Goal: Task Accomplishment & Management: Use online tool/utility

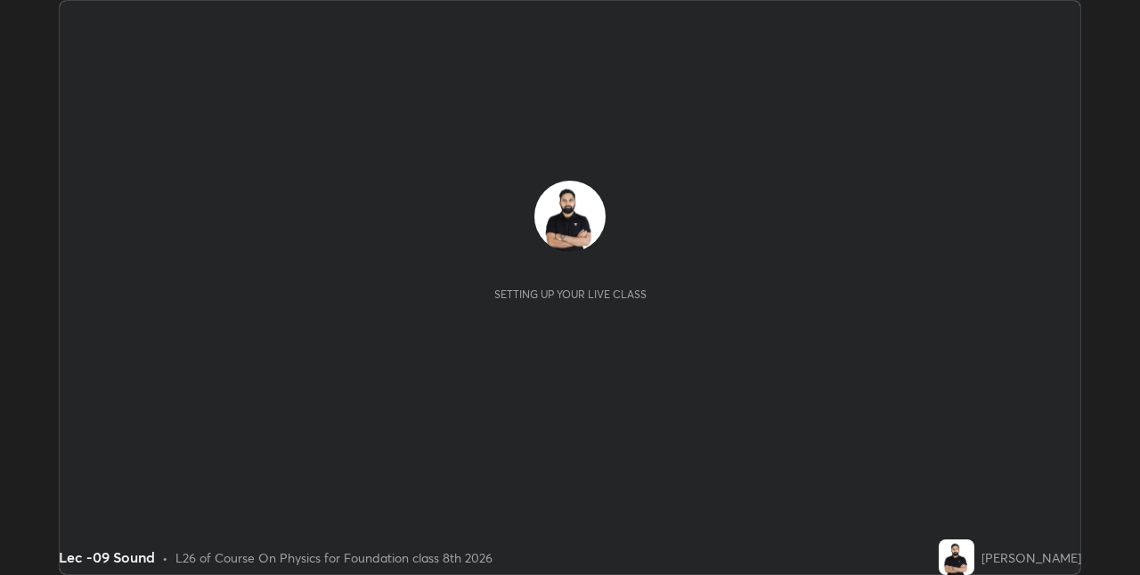
scroll to position [575, 1139]
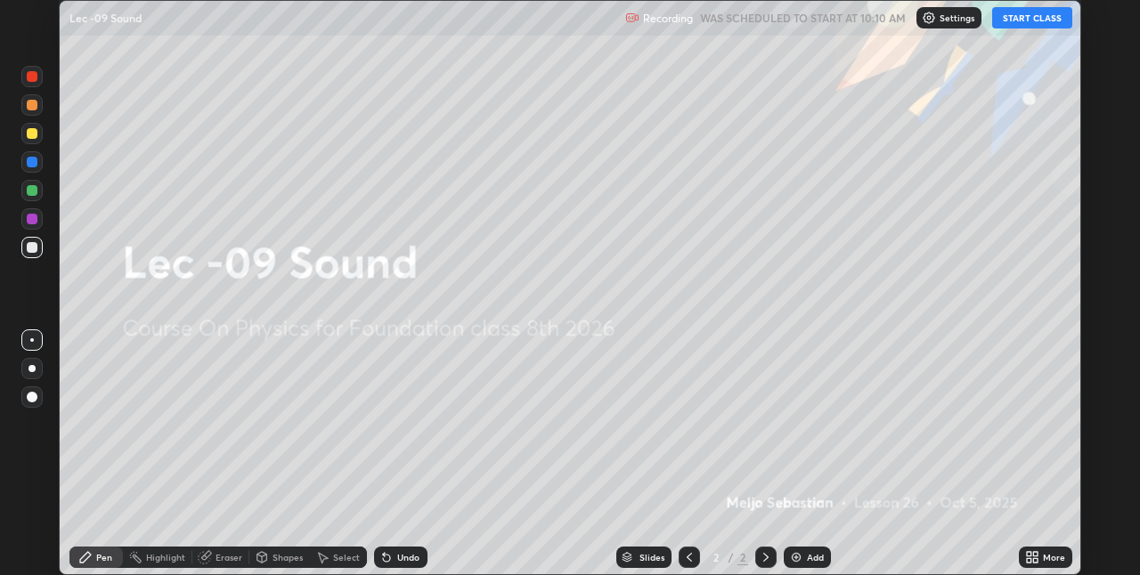
click at [1015, 28] on button "START CLASS" at bounding box center [1032, 17] width 80 height 21
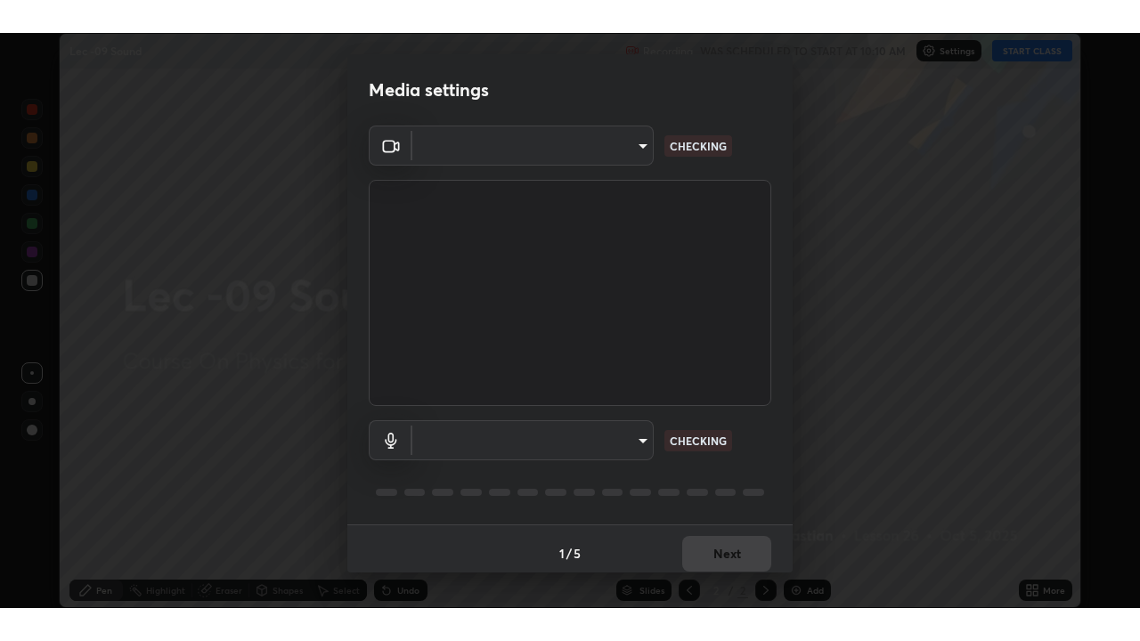
scroll to position [9, 0]
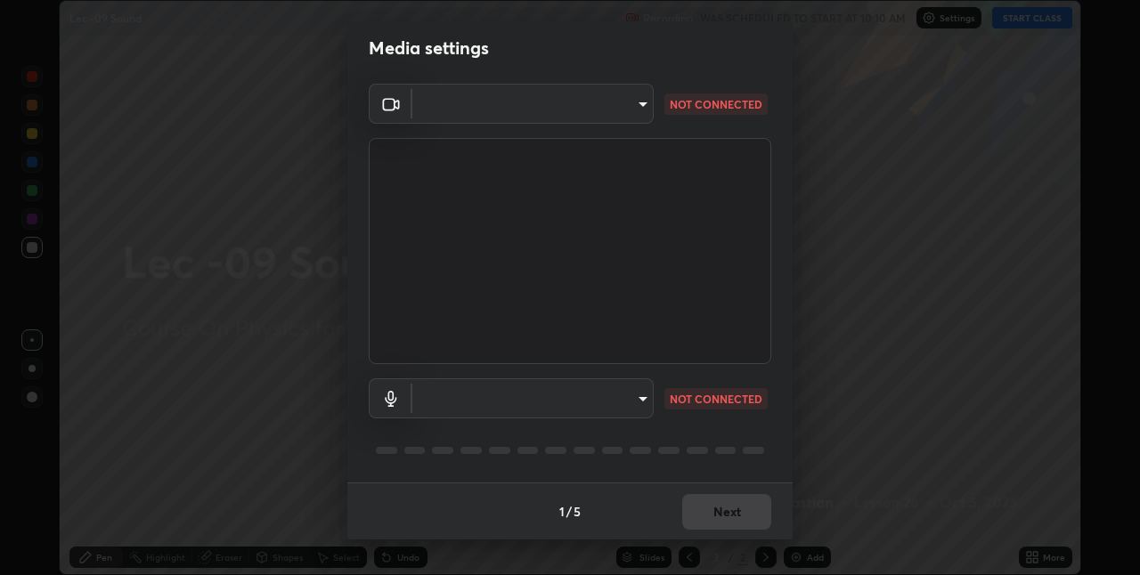
type input "e3e6fd13ef799cde5c9b7fe6f458d6ed022969fe6ce261ce3c0e119950d75ad9"
type input "default"
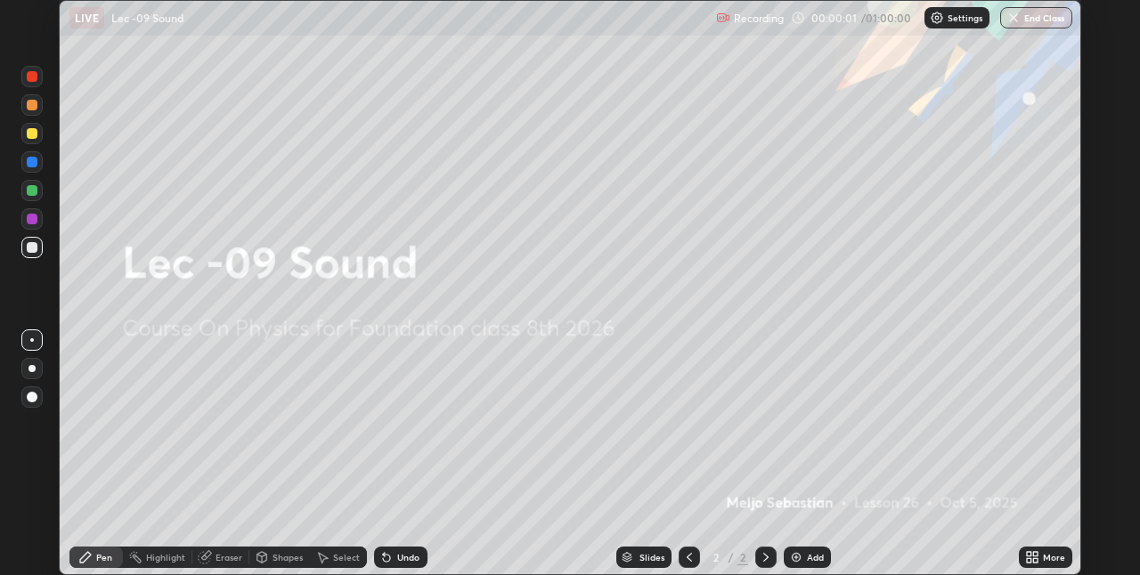
click at [1028, 554] on icon at bounding box center [1029, 554] width 4 height 4
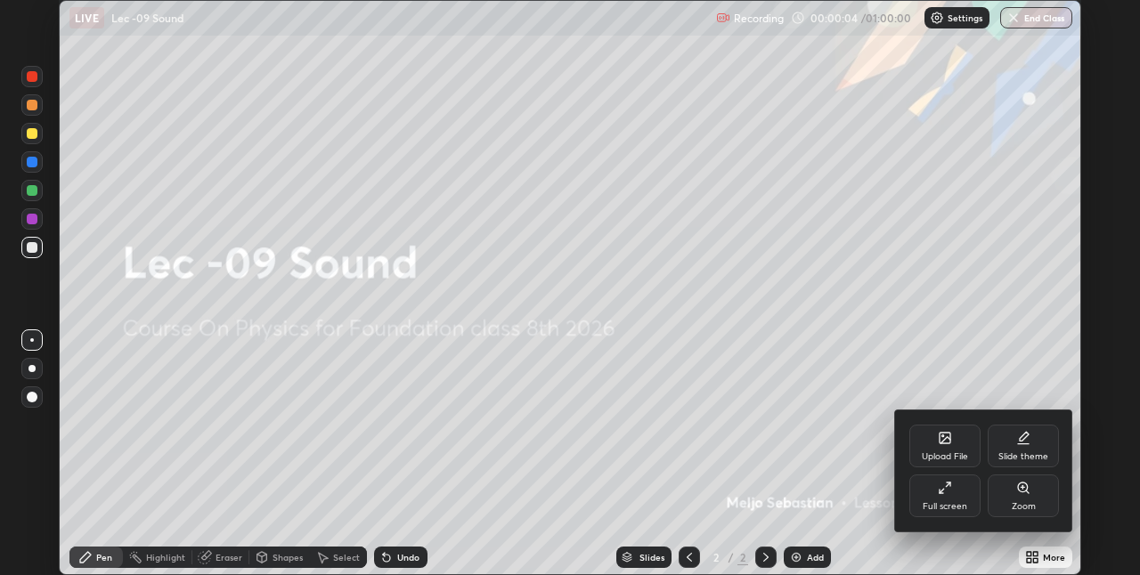
click at [939, 498] on div "Full screen" at bounding box center [944, 496] width 71 height 43
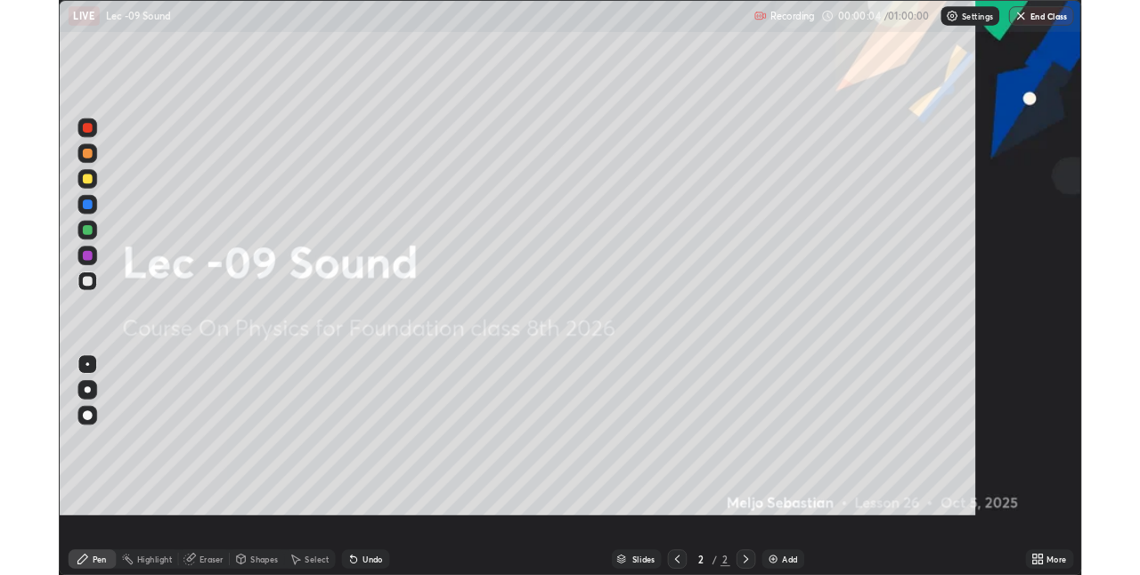
scroll to position [641, 1140]
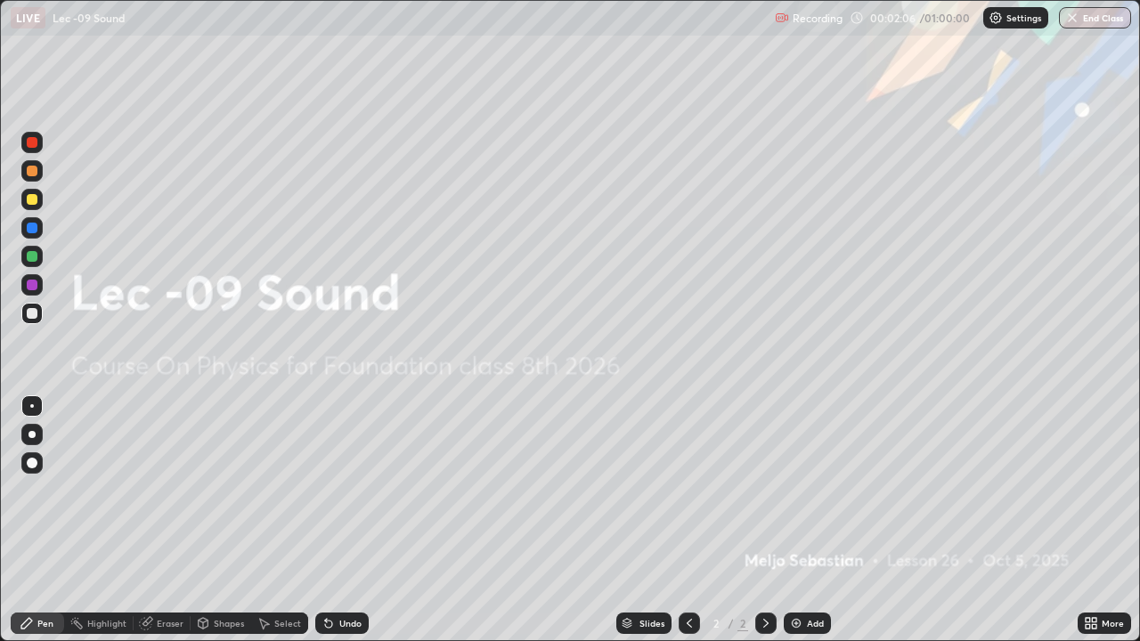
click at [809, 574] on div "Add" at bounding box center [815, 623] width 17 height 9
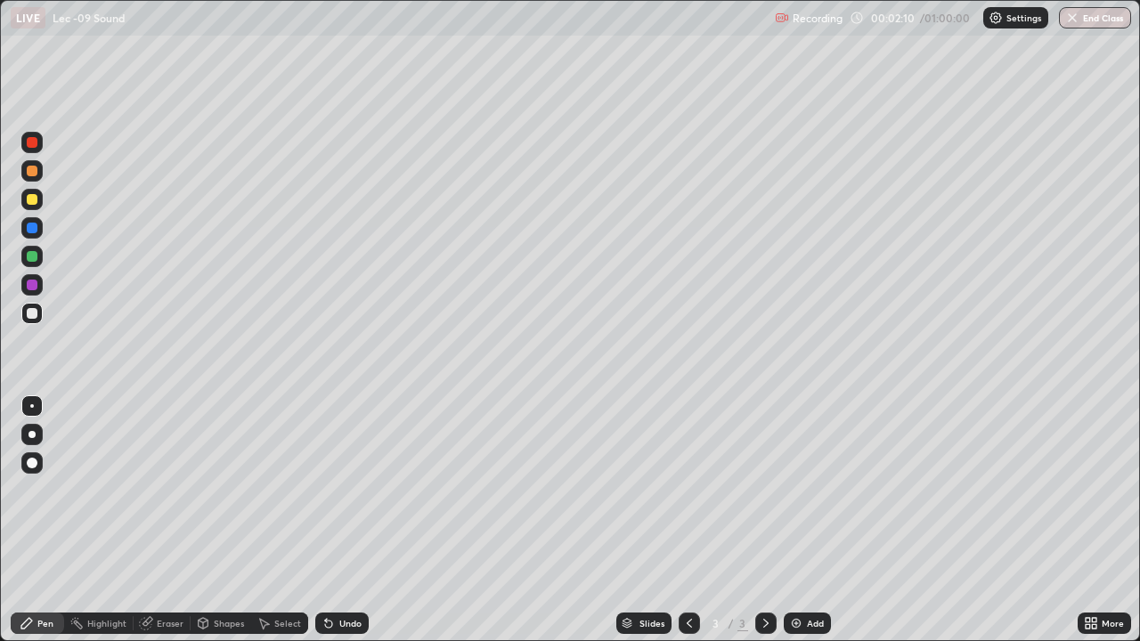
click at [31, 255] on div at bounding box center [32, 256] width 11 height 11
click at [33, 282] on div at bounding box center [32, 285] width 11 height 11
click at [274, 574] on div "Select" at bounding box center [287, 623] width 27 height 9
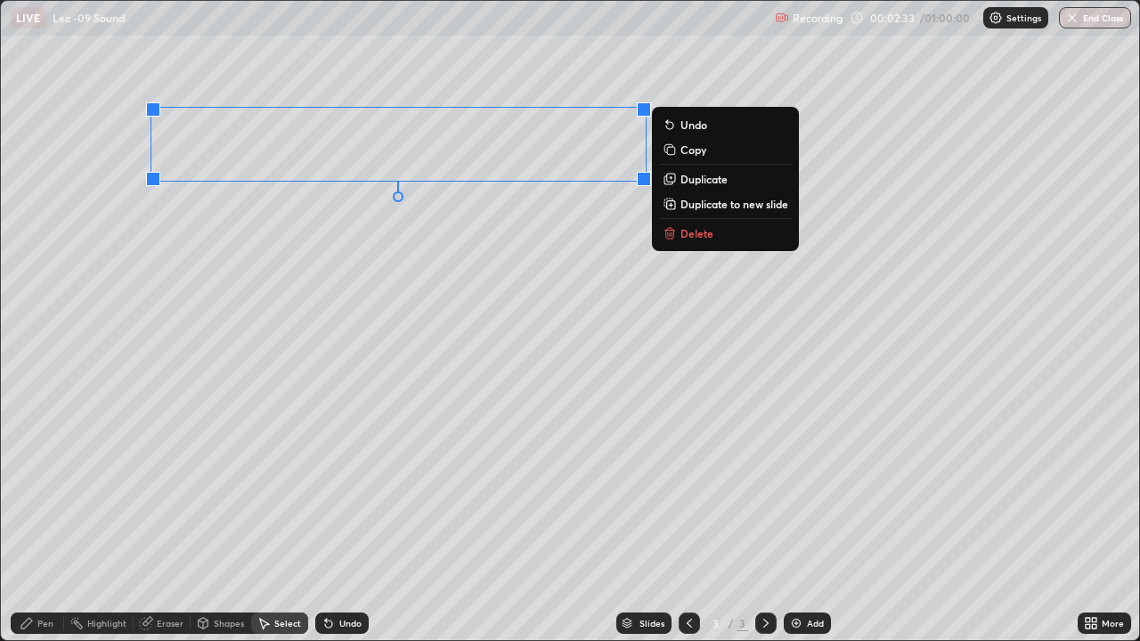
click at [35, 574] on div "Pen" at bounding box center [37, 623] width 53 height 21
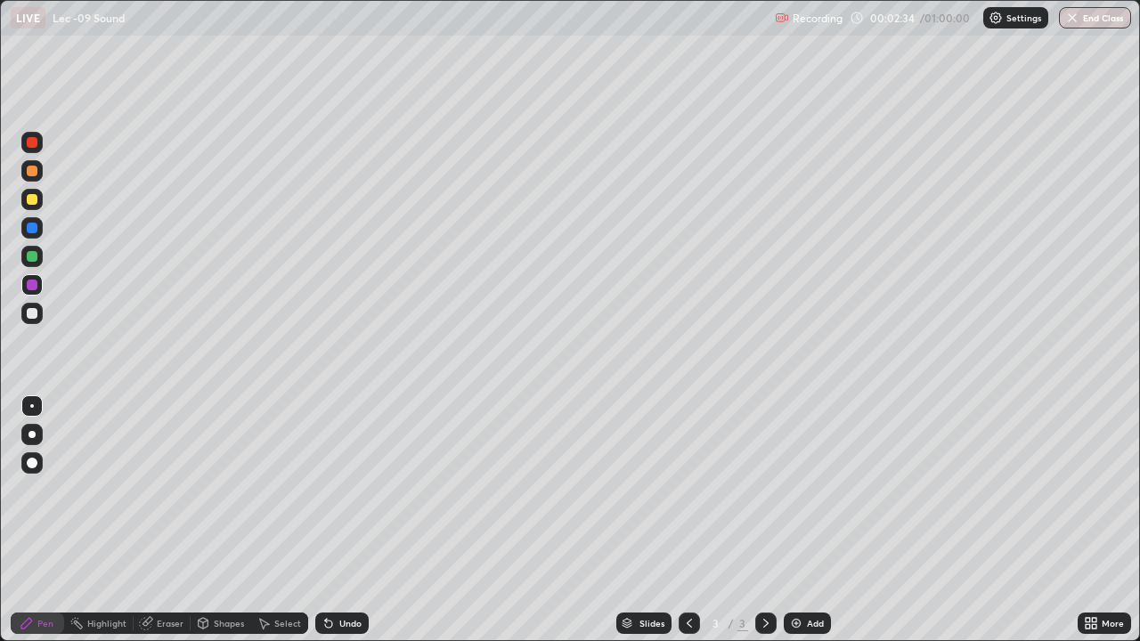
click at [32, 256] on div at bounding box center [32, 256] width 11 height 11
click at [356, 574] on div "Undo" at bounding box center [341, 623] width 53 height 21
click at [346, 574] on div "Undo" at bounding box center [350, 623] width 22 height 9
click at [33, 231] on div at bounding box center [32, 228] width 11 height 11
click at [38, 278] on div at bounding box center [31, 284] width 21 height 21
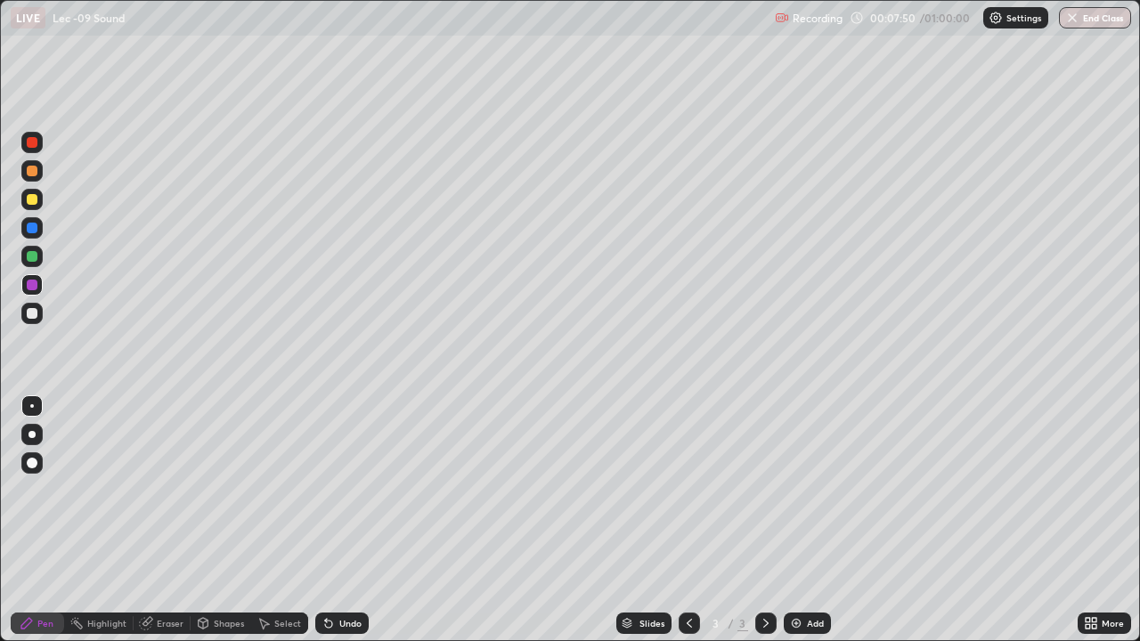
click at [796, 574] on img at bounding box center [796, 623] width 14 height 14
click at [31, 230] on div at bounding box center [32, 228] width 11 height 11
click at [268, 574] on icon at bounding box center [263, 623] width 14 height 14
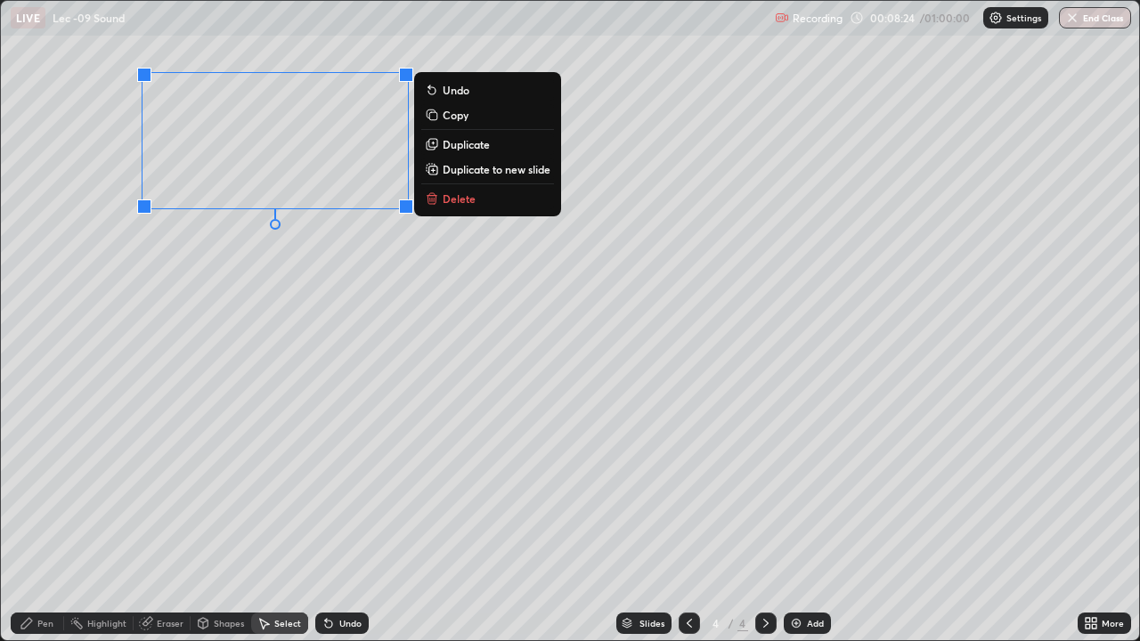
click at [43, 574] on div "Pen" at bounding box center [45, 623] width 16 height 9
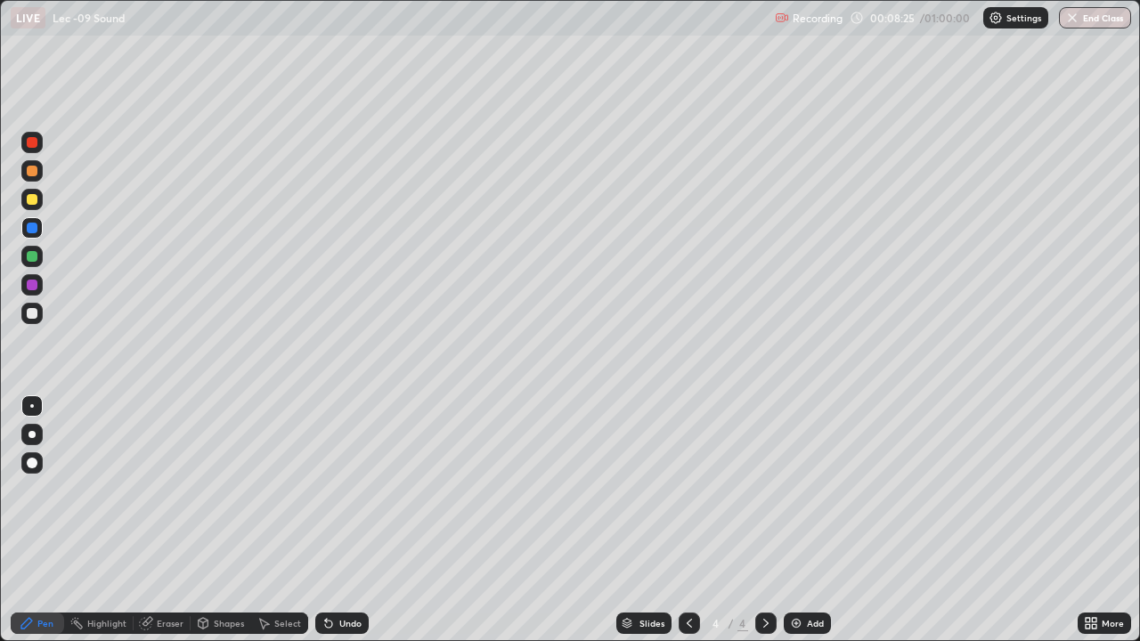
click at [30, 256] on div at bounding box center [32, 256] width 11 height 11
click at [686, 574] on icon at bounding box center [689, 623] width 14 height 14
click at [272, 574] on div "Select" at bounding box center [279, 623] width 57 height 21
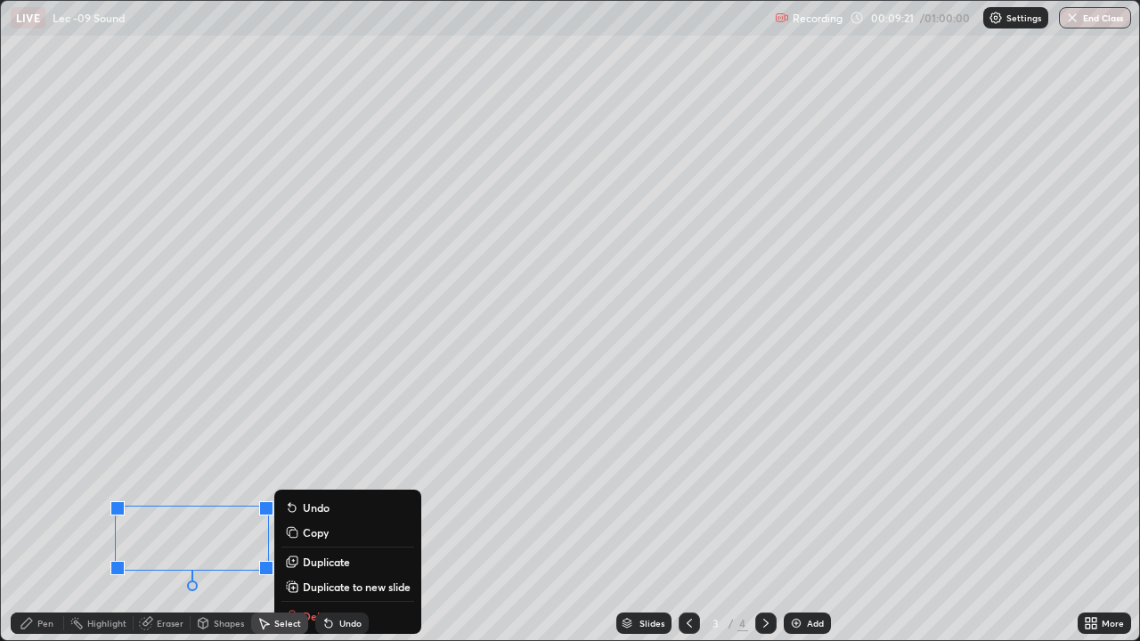
click at [39, 574] on div "Pen" at bounding box center [45, 623] width 16 height 9
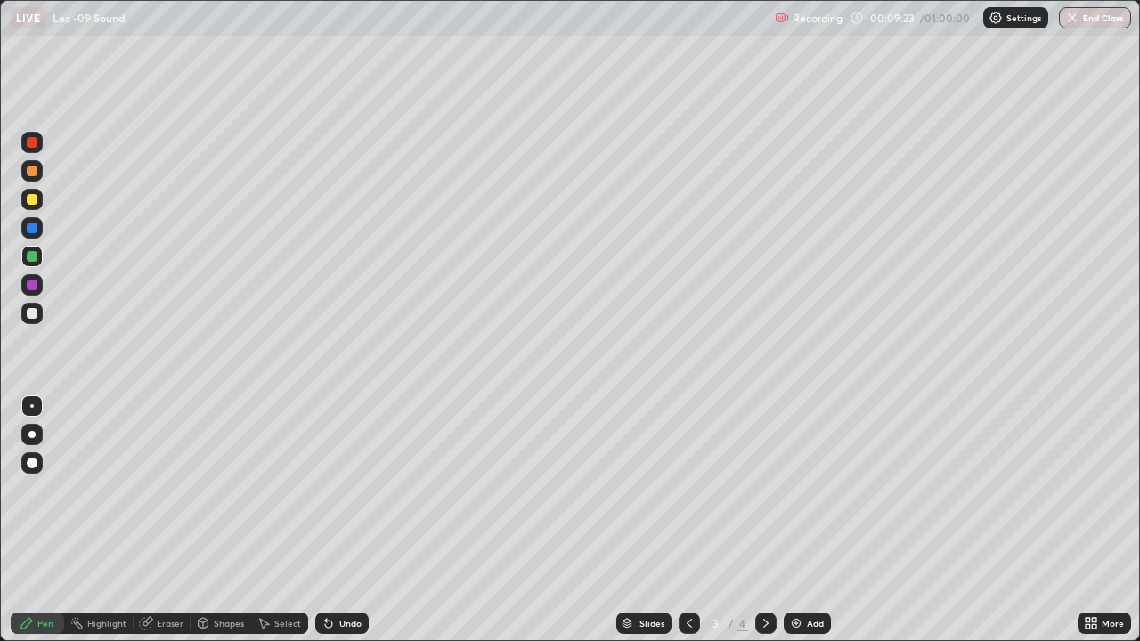
click at [331, 574] on icon at bounding box center [328, 623] width 14 height 14
click at [274, 574] on div "Select" at bounding box center [287, 623] width 27 height 9
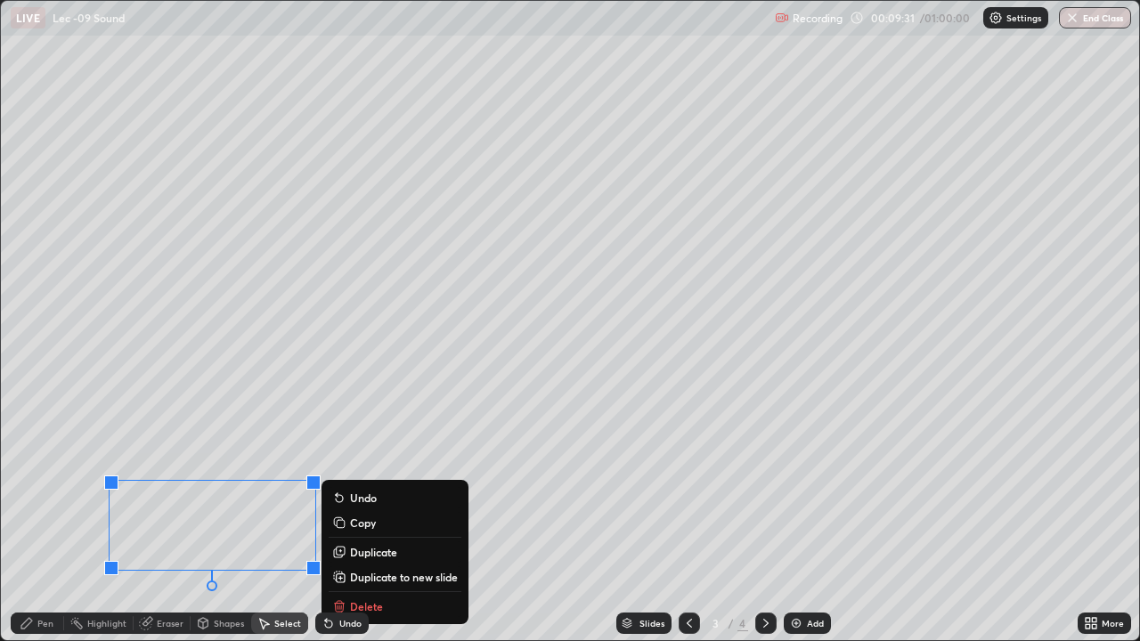
click at [519, 574] on div "0 ° Undo Copy Duplicate Duplicate to new slide Delete" at bounding box center [570, 320] width 1138 height 639
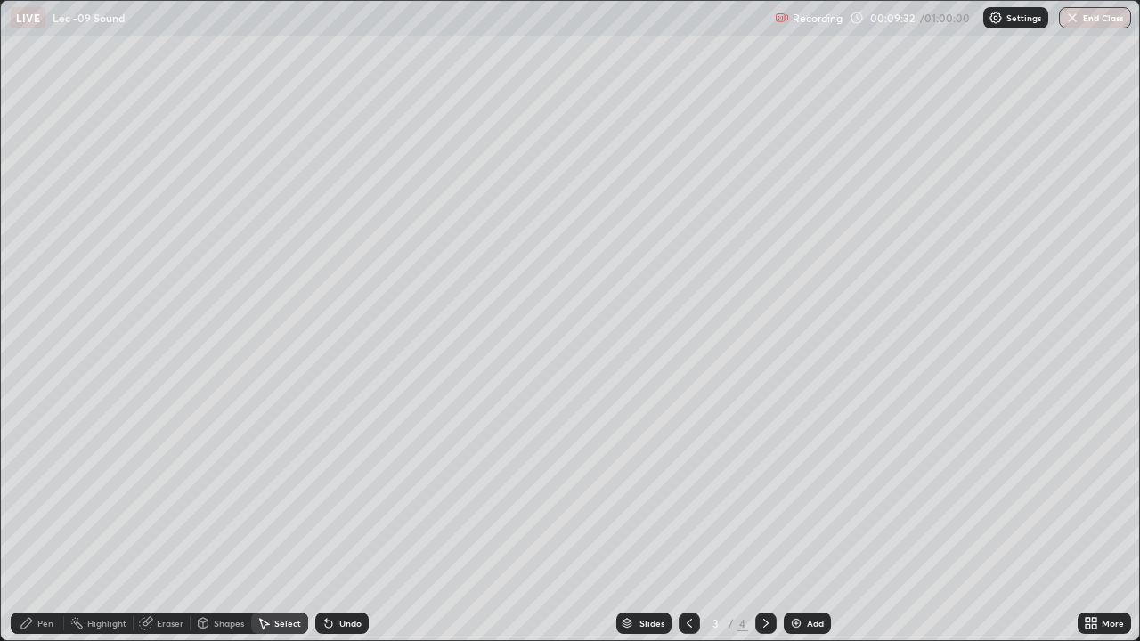
click at [760, 574] on icon at bounding box center [766, 623] width 14 height 14
click at [41, 574] on div "Pen" at bounding box center [45, 623] width 16 height 9
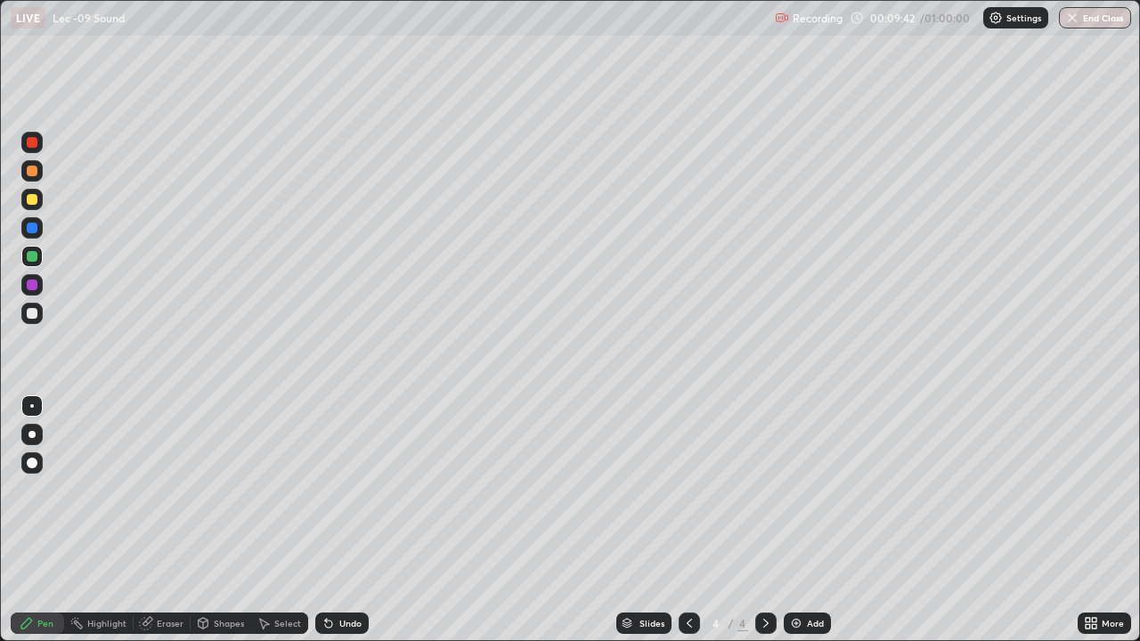
click at [332, 574] on div "Undo" at bounding box center [341, 623] width 53 height 21
click at [30, 197] on div at bounding box center [32, 199] width 11 height 11
click at [32, 142] on div at bounding box center [32, 142] width 11 height 11
click at [678, 574] on div at bounding box center [688, 623] width 21 height 21
click at [764, 574] on icon at bounding box center [766, 623] width 14 height 14
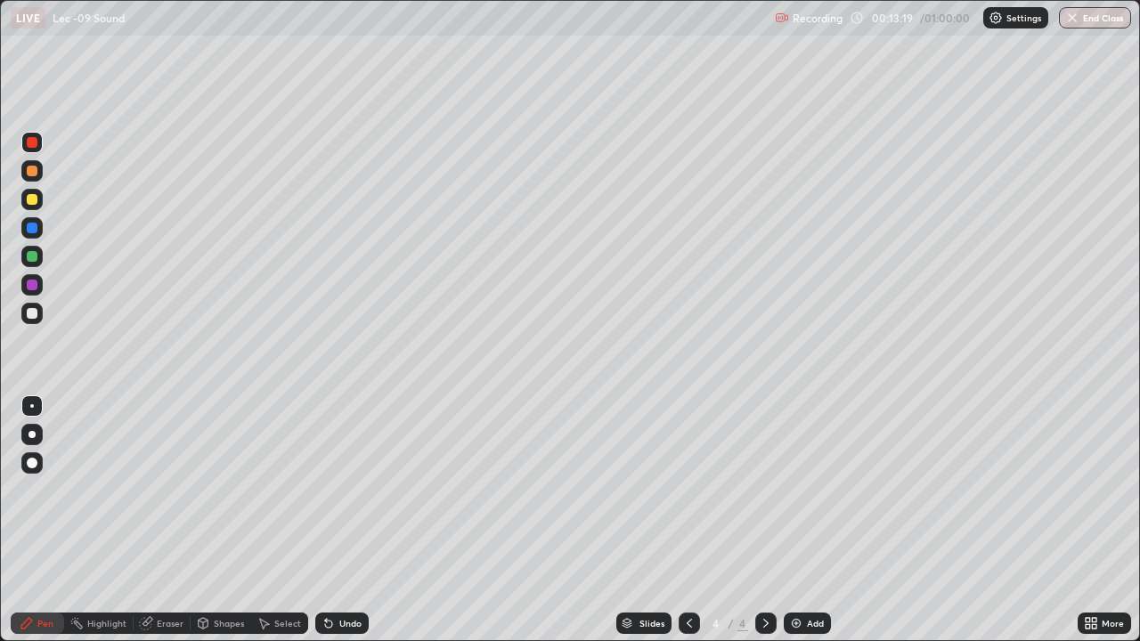
click at [798, 574] on img at bounding box center [796, 623] width 14 height 14
click at [25, 256] on div at bounding box center [31, 256] width 21 height 21
click at [687, 574] on icon at bounding box center [689, 623] width 14 height 14
click at [771, 574] on div at bounding box center [765, 623] width 21 height 21
click at [811, 574] on div "Add" at bounding box center [806, 623] width 47 height 21
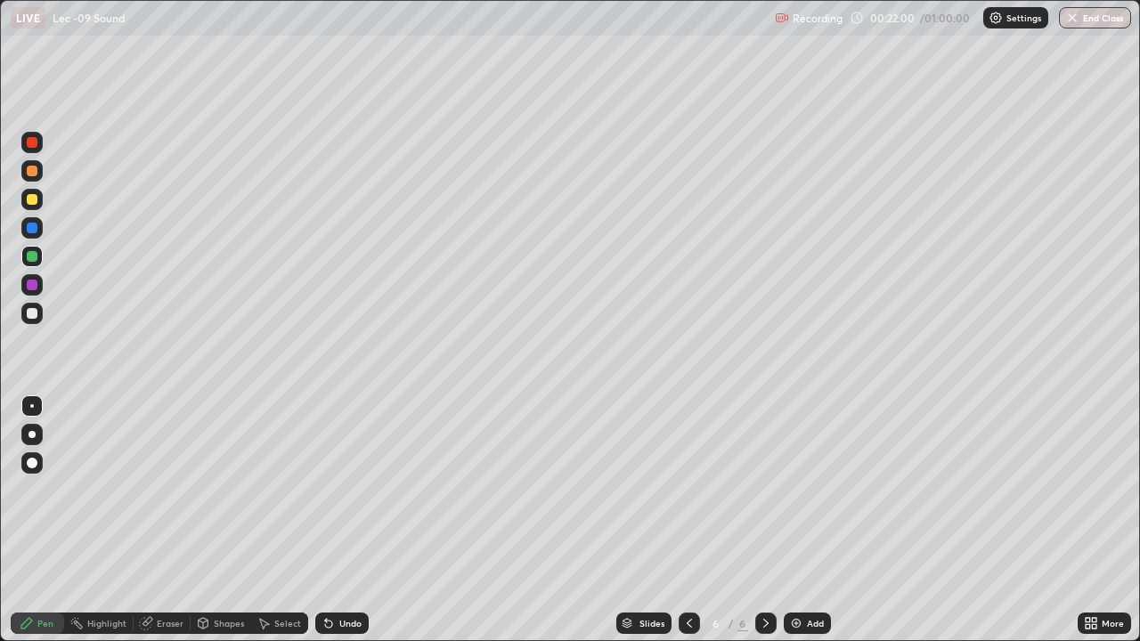
click at [30, 200] on div at bounding box center [32, 199] width 11 height 11
click at [274, 574] on div "Select" at bounding box center [279, 623] width 57 height 21
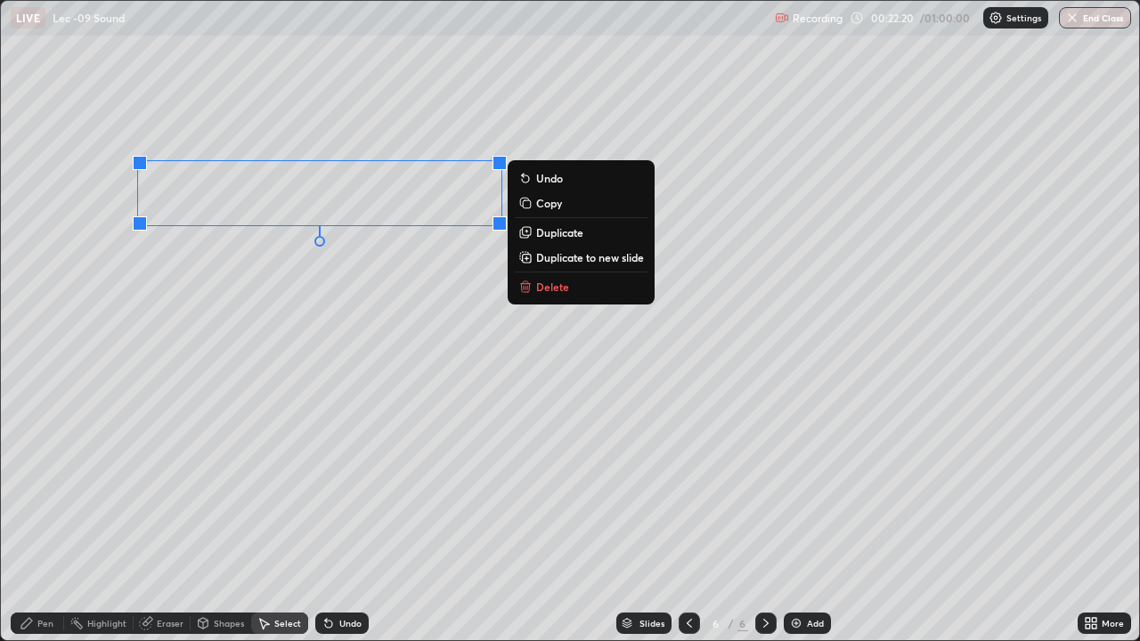
click at [37, 574] on div "Pen" at bounding box center [37, 623] width 53 height 21
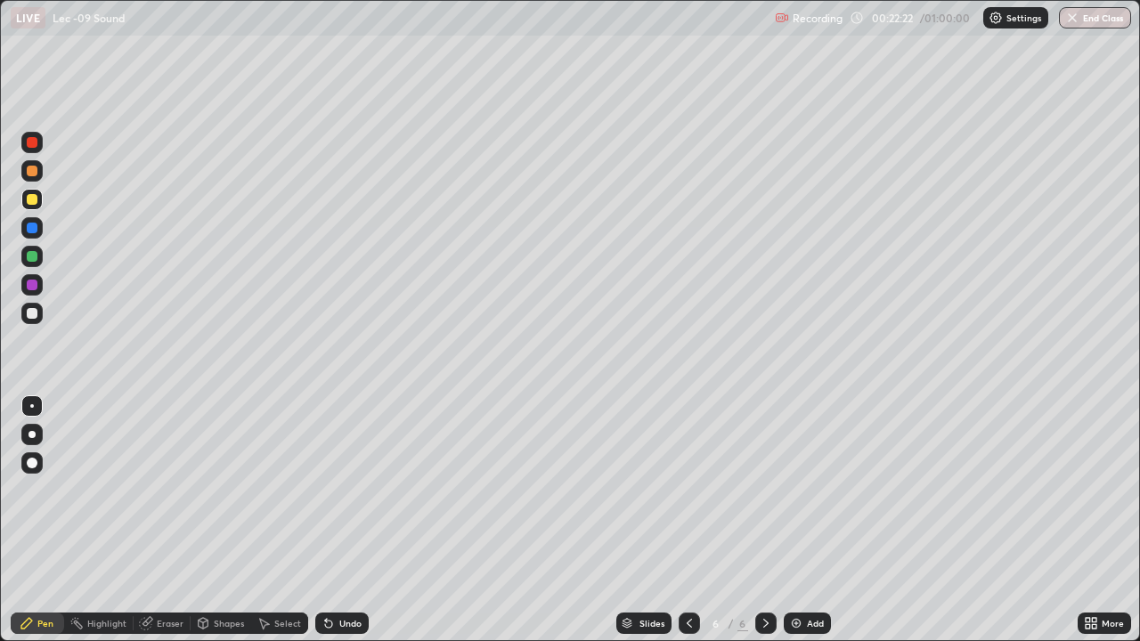
click at [28, 258] on div at bounding box center [32, 256] width 11 height 11
click at [274, 574] on div "Select" at bounding box center [287, 623] width 27 height 9
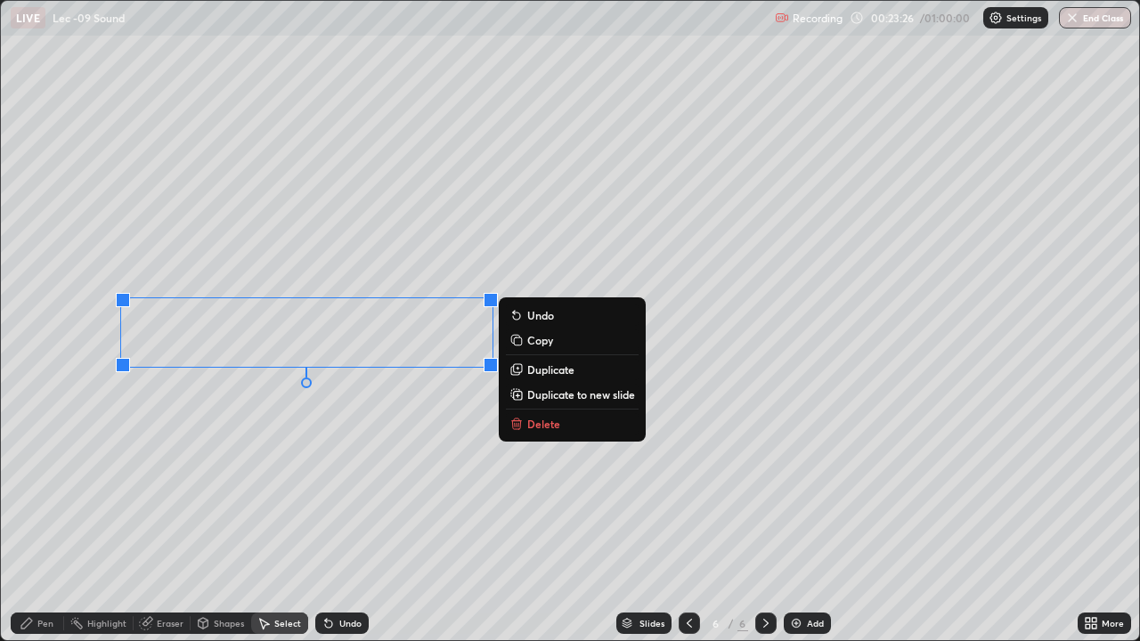
click at [556, 395] on p "Duplicate to new slide" at bounding box center [581, 394] width 108 height 14
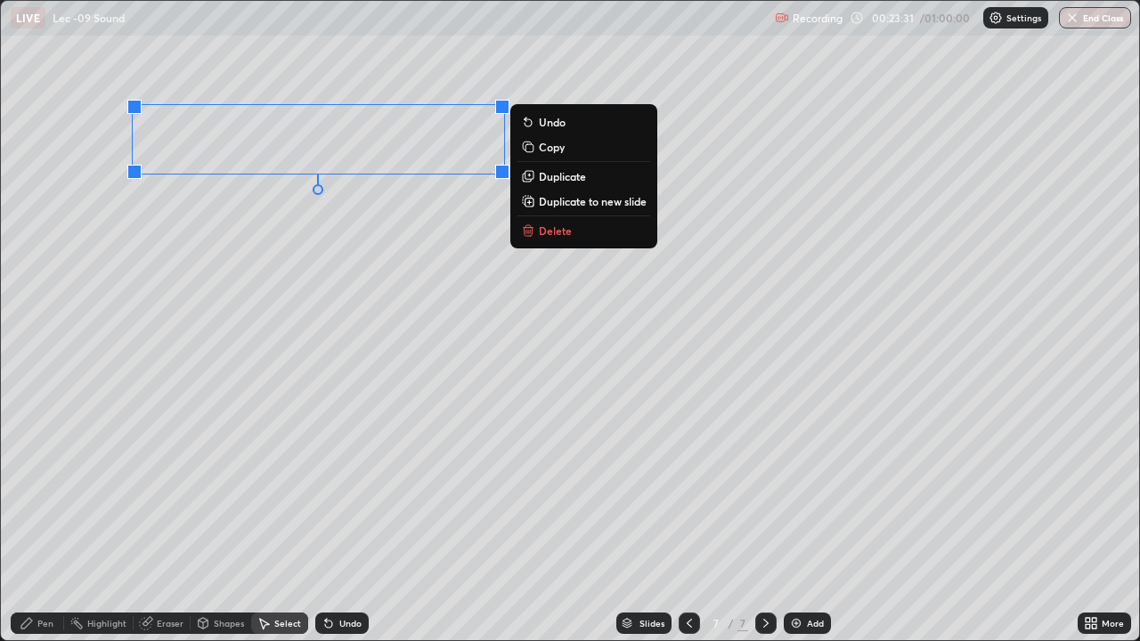
click at [45, 574] on div "Pen" at bounding box center [37, 623] width 53 height 21
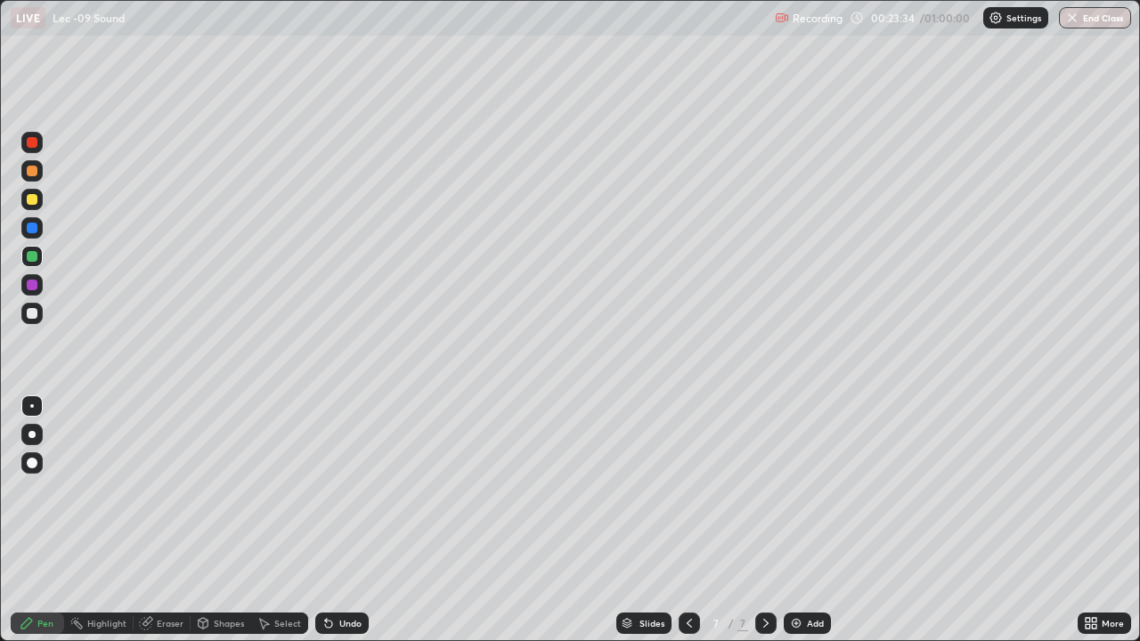
click at [37, 231] on div at bounding box center [31, 227] width 21 height 21
click at [37, 261] on div at bounding box center [31, 256] width 21 height 21
click at [35, 288] on div at bounding box center [32, 285] width 11 height 11
click at [27, 251] on div at bounding box center [31, 256] width 21 height 21
click at [33, 313] on div at bounding box center [32, 313] width 11 height 11
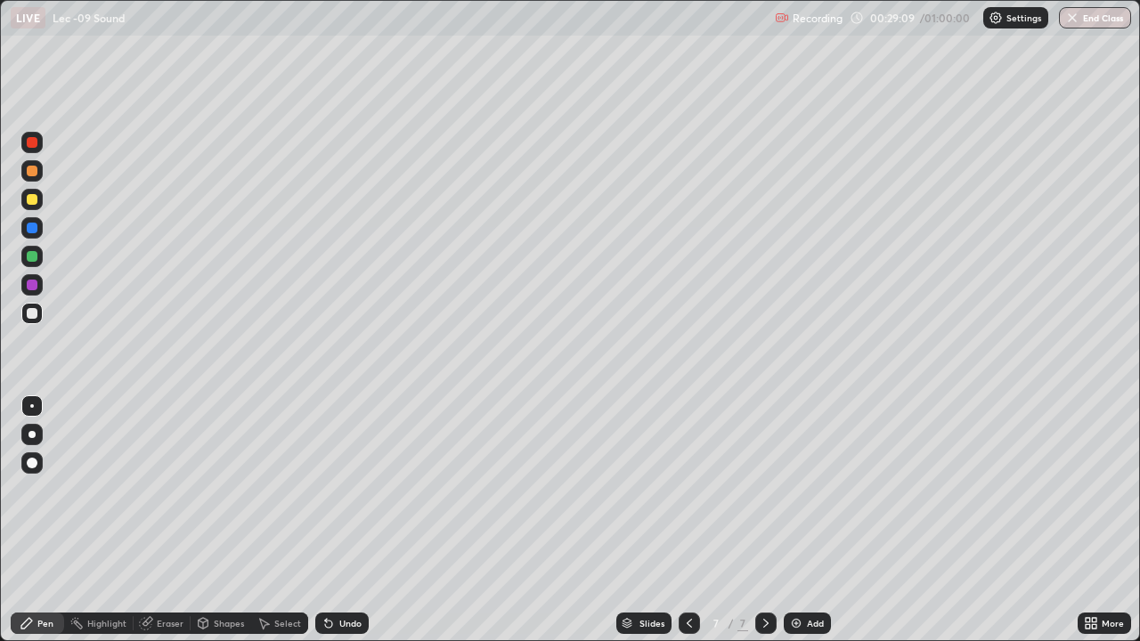
click at [34, 258] on div at bounding box center [32, 256] width 11 height 11
click at [33, 228] on div at bounding box center [32, 228] width 11 height 11
click at [794, 574] on img at bounding box center [796, 623] width 14 height 14
click at [37, 199] on div at bounding box center [32, 199] width 11 height 11
click at [35, 286] on div at bounding box center [32, 285] width 11 height 11
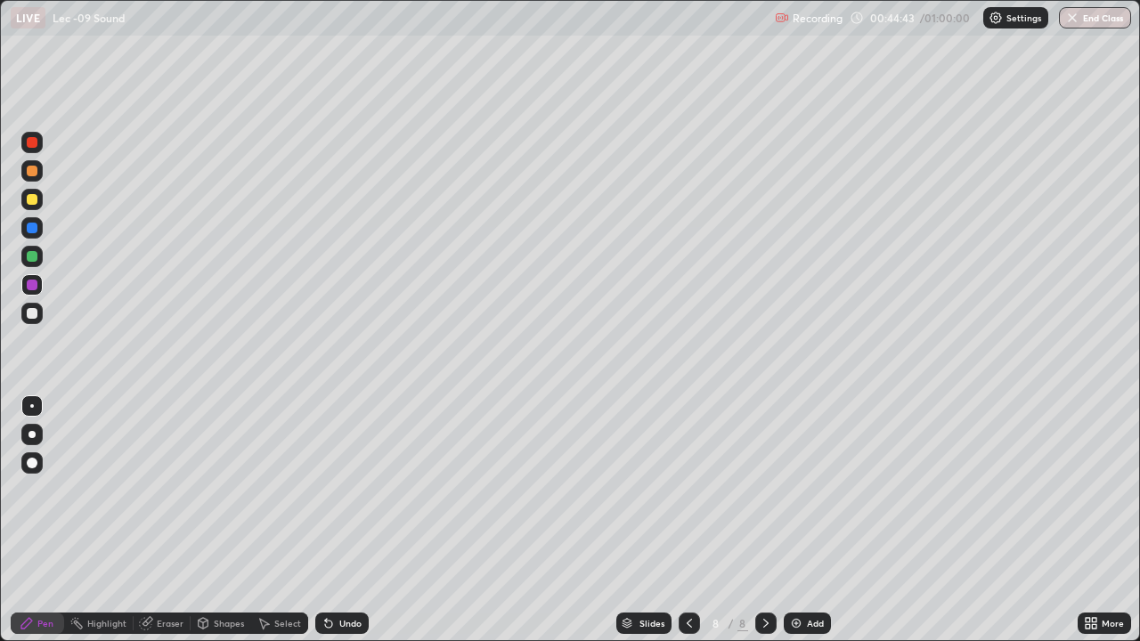
click at [277, 574] on div "Select" at bounding box center [279, 623] width 57 height 21
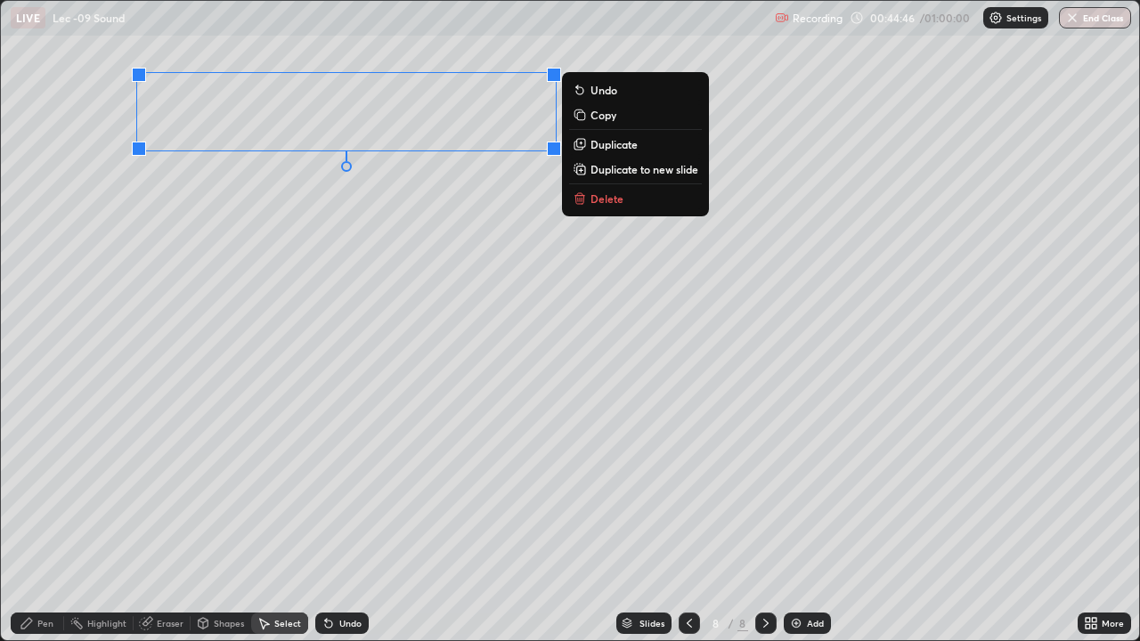
click at [45, 574] on div "Pen" at bounding box center [45, 623] width 16 height 9
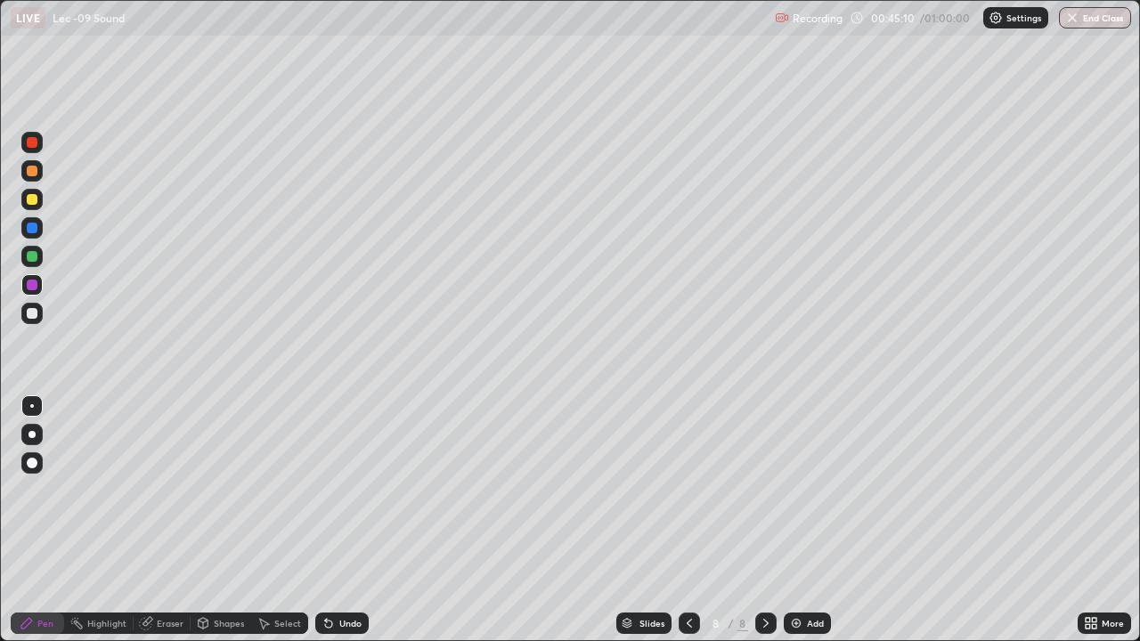
click at [41, 261] on div at bounding box center [31, 256] width 21 height 21
click at [269, 574] on icon at bounding box center [263, 623] width 14 height 14
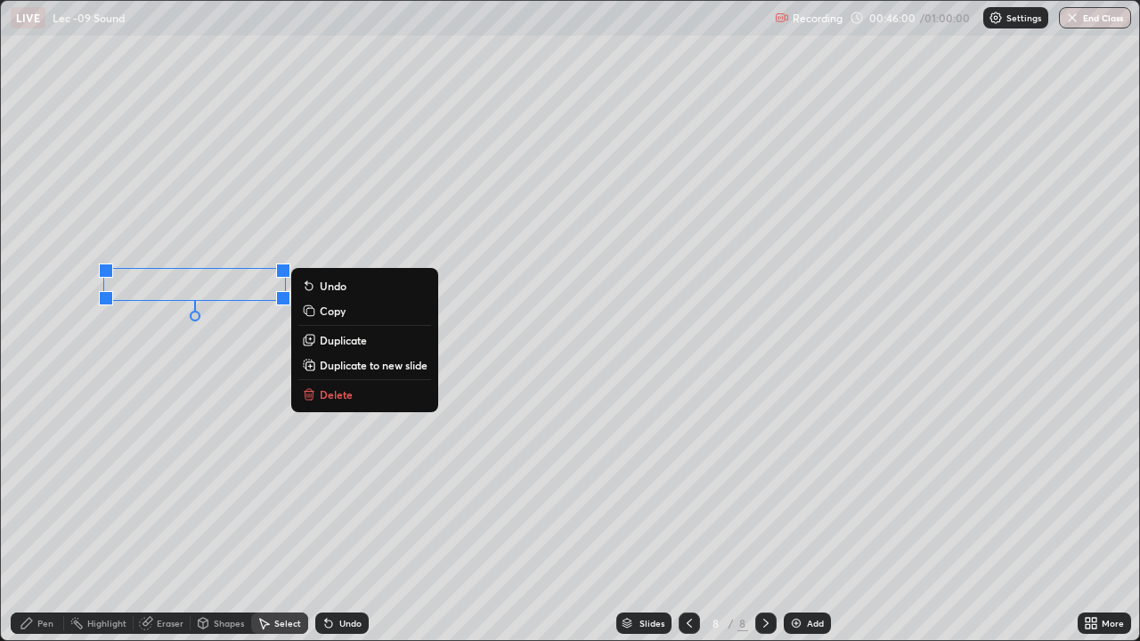
click at [171, 463] on div "0 ° Undo Copy Duplicate Duplicate to new slide Delete" at bounding box center [570, 320] width 1138 height 639
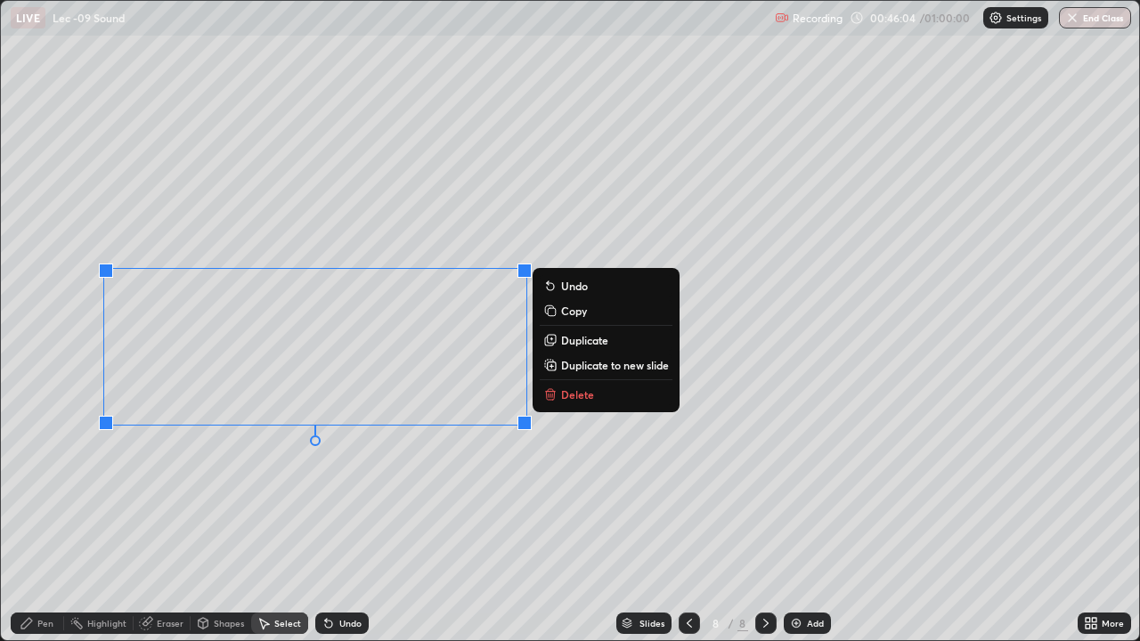
click at [564, 345] on p "Duplicate" at bounding box center [584, 340] width 47 height 14
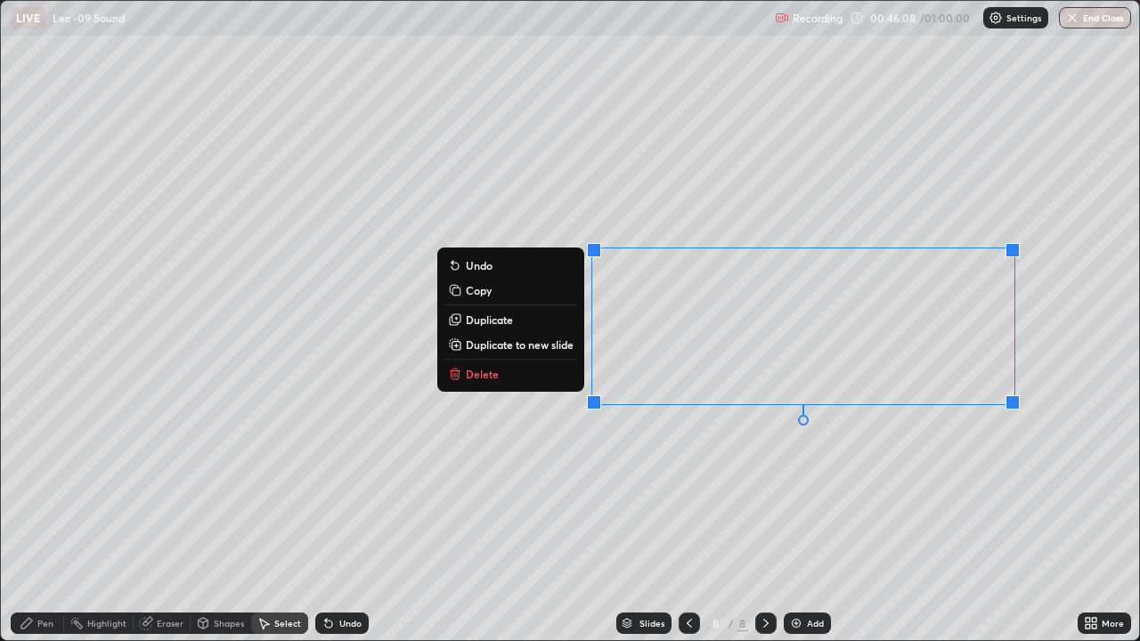
click at [278, 529] on div "0 ° Undo Copy Duplicate Duplicate to new slide Delete" at bounding box center [570, 320] width 1138 height 639
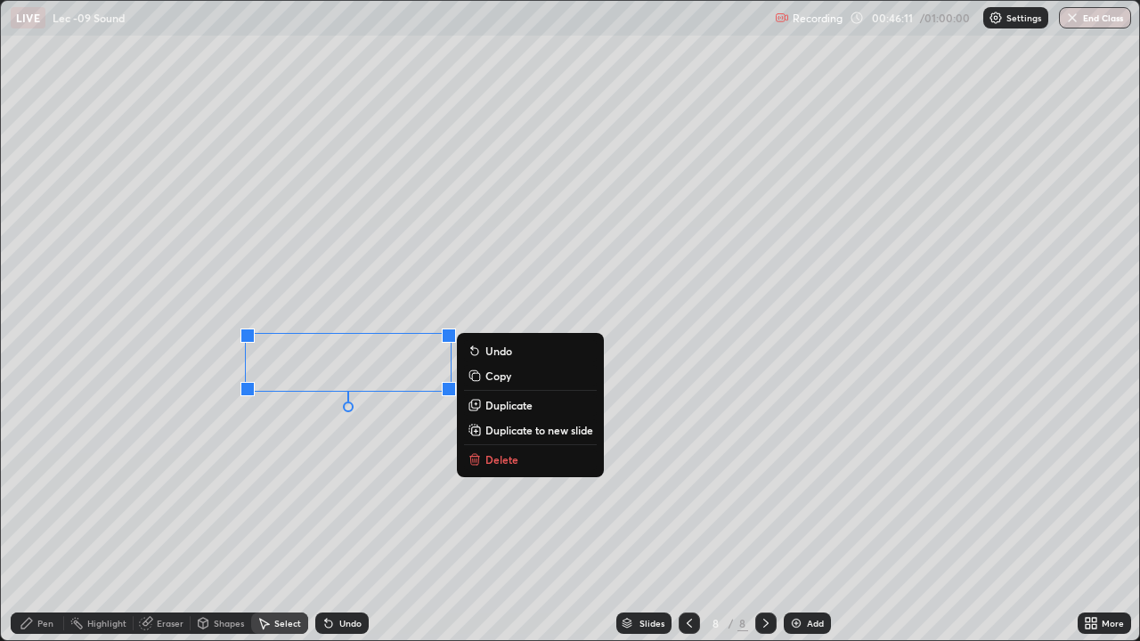
click at [47, 574] on div "Pen" at bounding box center [37, 623] width 53 height 21
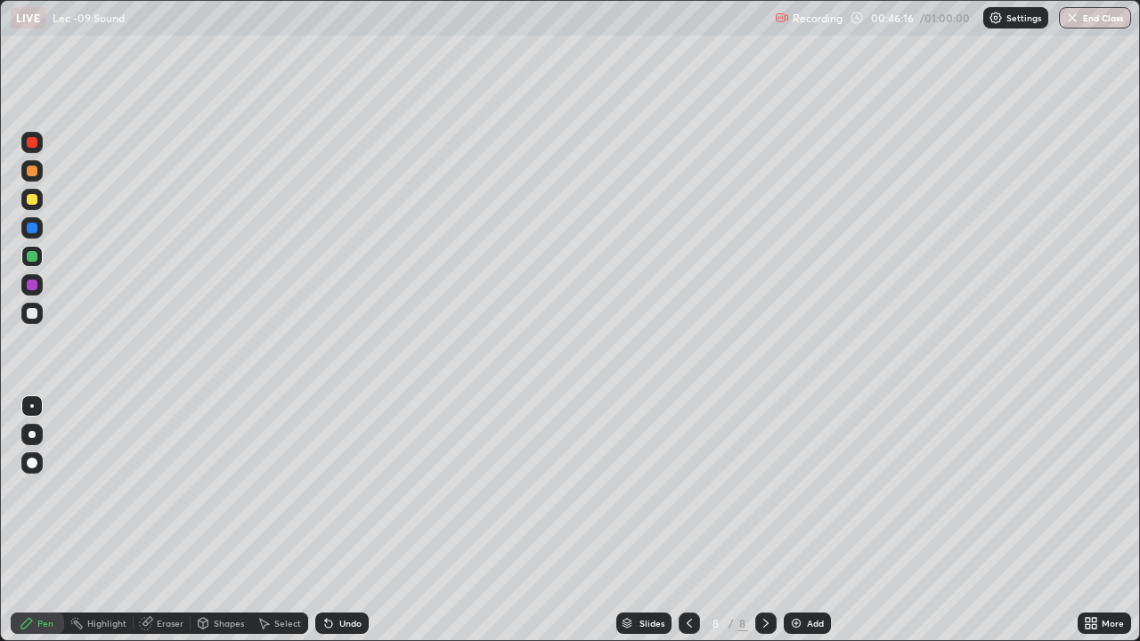
click at [269, 574] on icon at bounding box center [263, 623] width 14 height 14
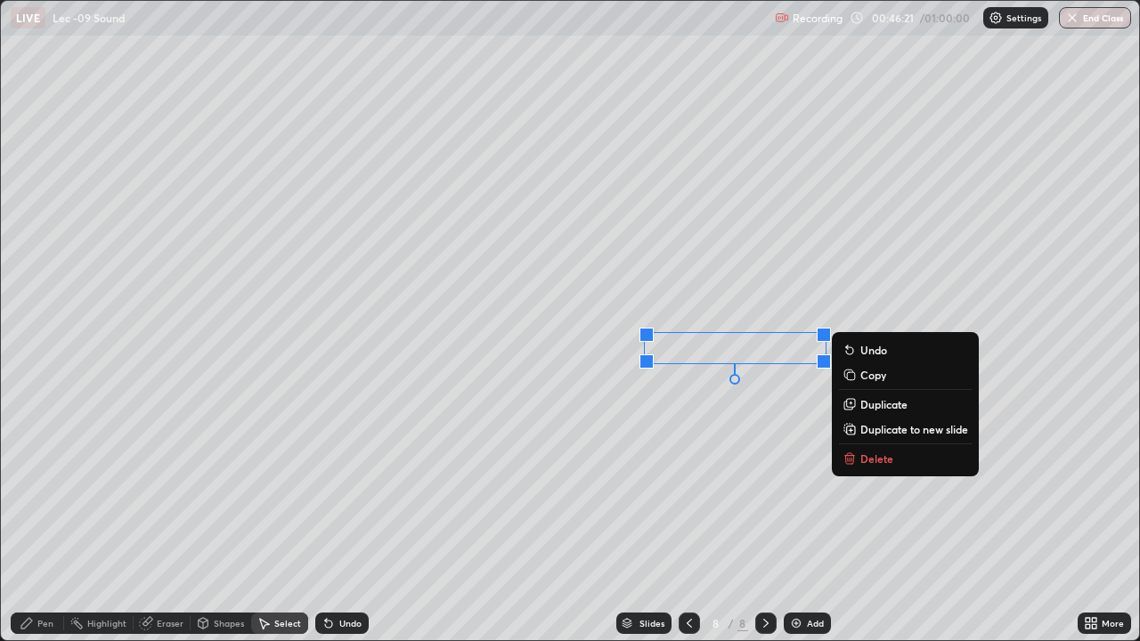
click at [29, 574] on icon at bounding box center [26, 623] width 11 height 11
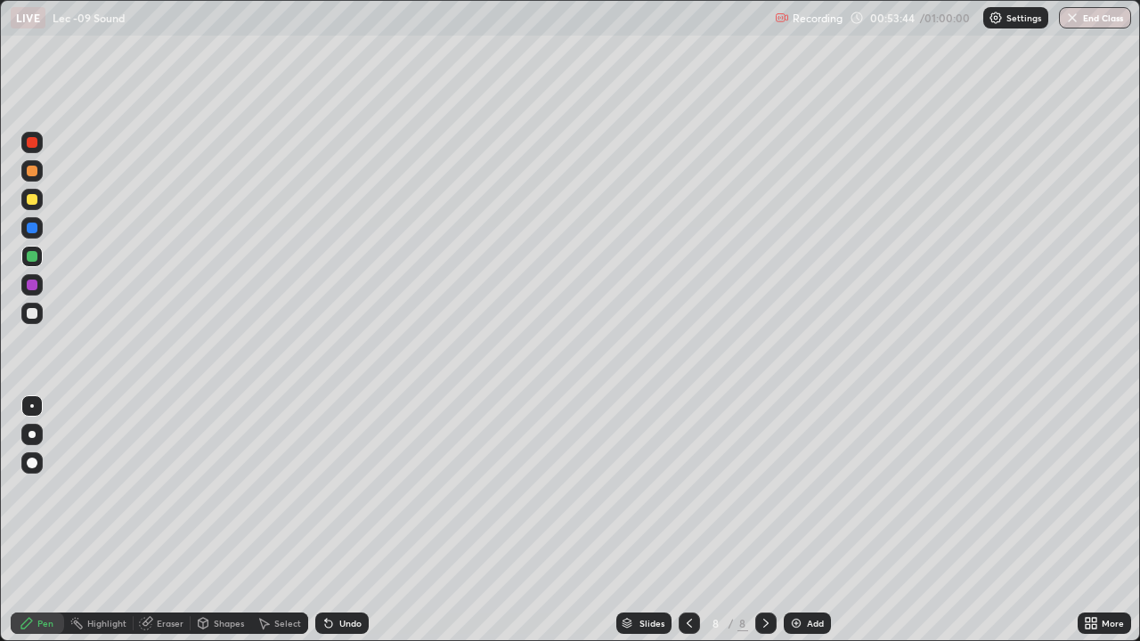
click at [32, 286] on div at bounding box center [32, 285] width 11 height 11
click at [288, 574] on div "Select" at bounding box center [279, 623] width 57 height 21
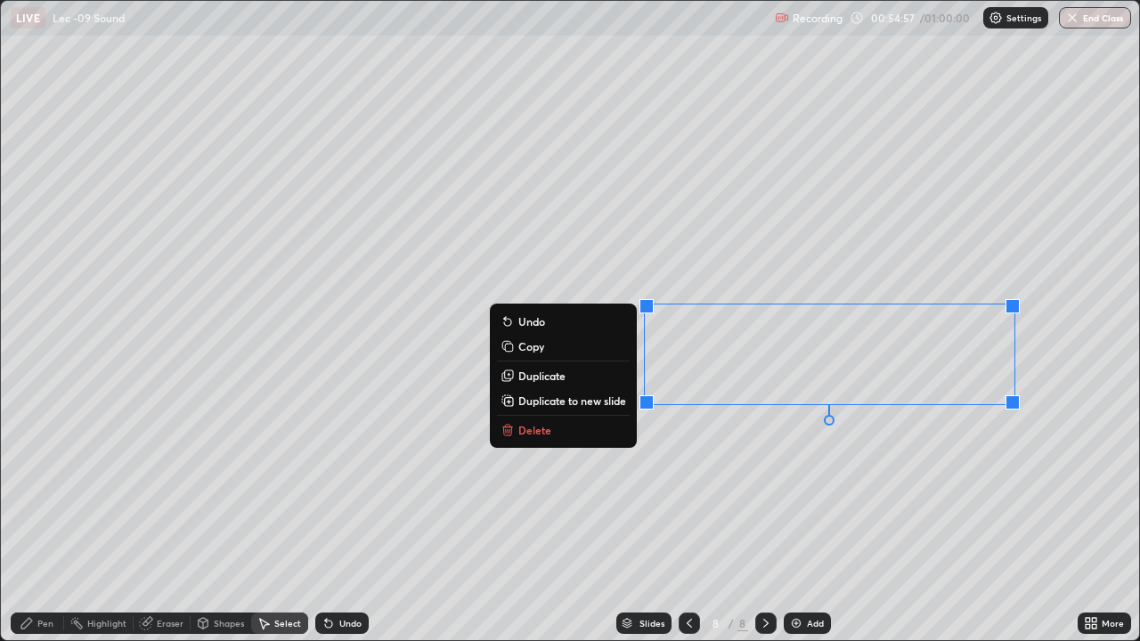
click at [563, 377] on p "Duplicate" at bounding box center [541, 376] width 47 height 14
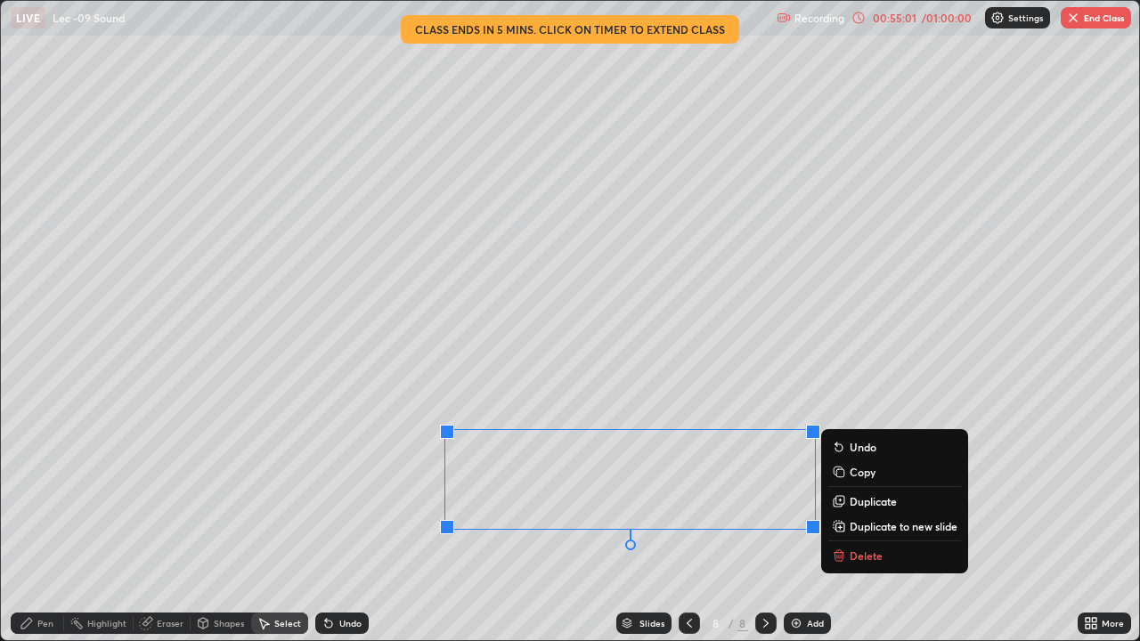
click at [37, 574] on div "Pen" at bounding box center [37, 623] width 53 height 21
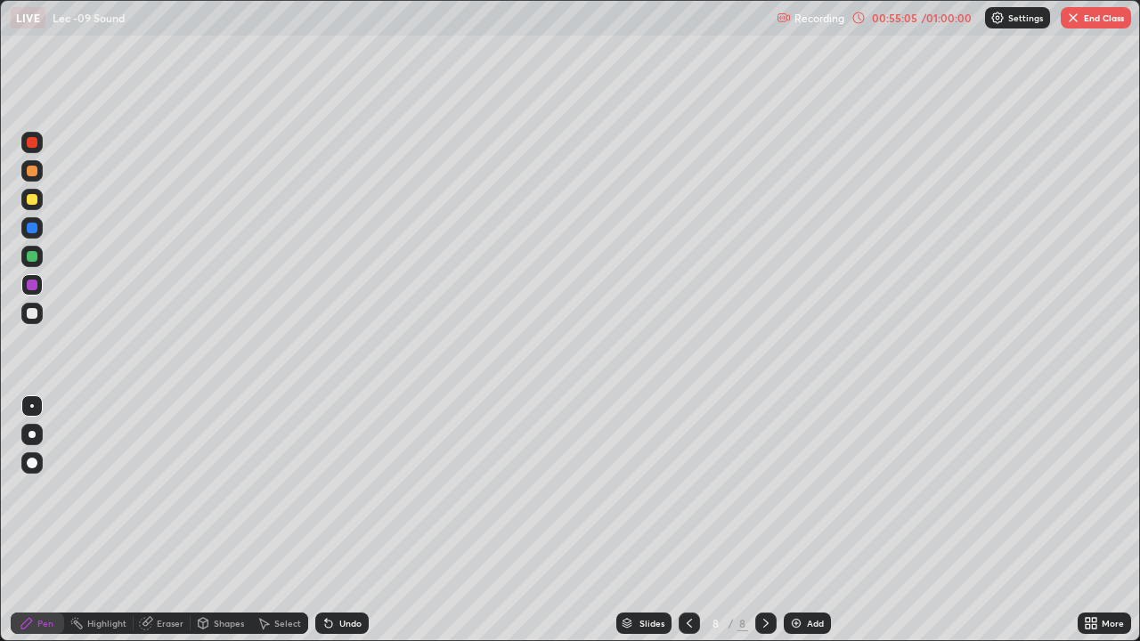
click at [163, 574] on div "Eraser" at bounding box center [170, 623] width 27 height 9
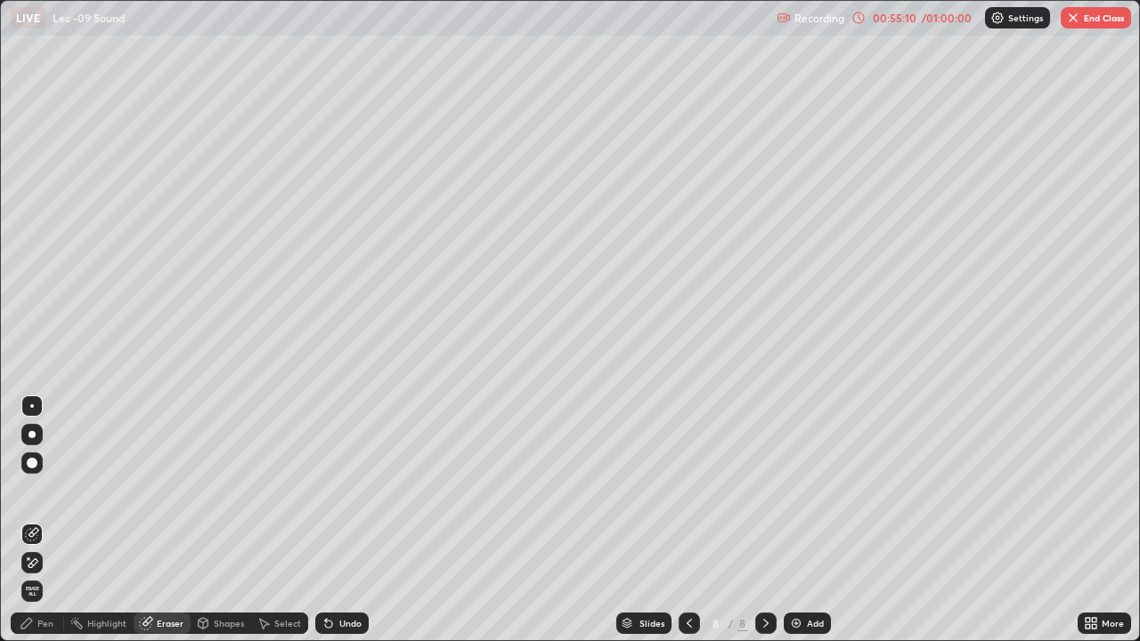
click at [28, 574] on icon at bounding box center [26, 623] width 11 height 11
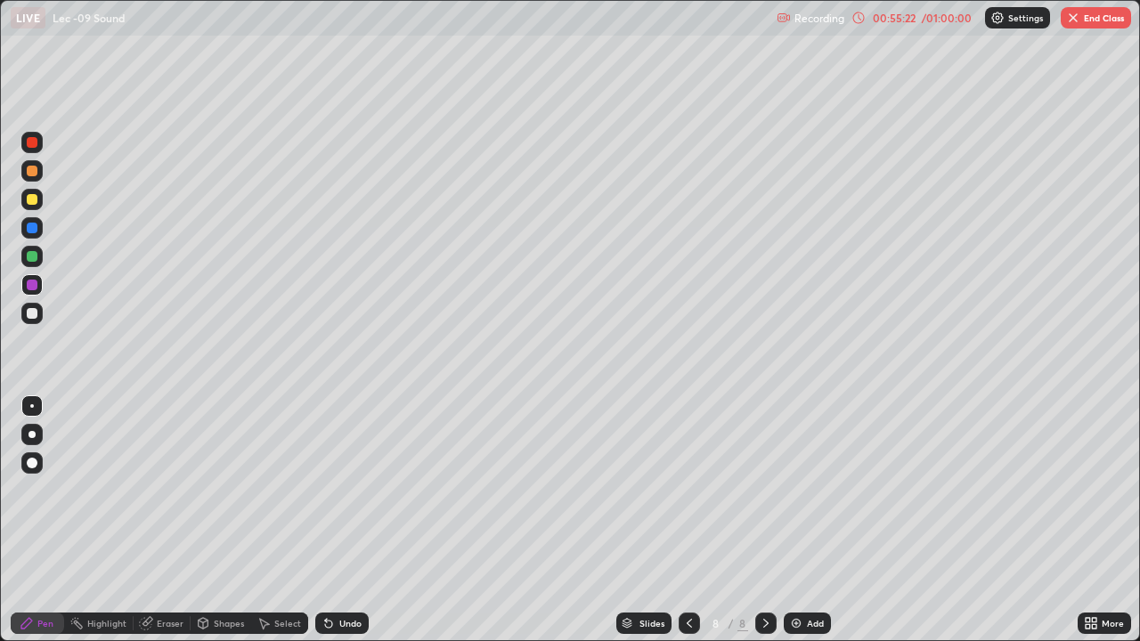
click at [29, 256] on div at bounding box center [32, 256] width 11 height 11
click at [222, 574] on div "Shapes" at bounding box center [221, 623] width 61 height 21
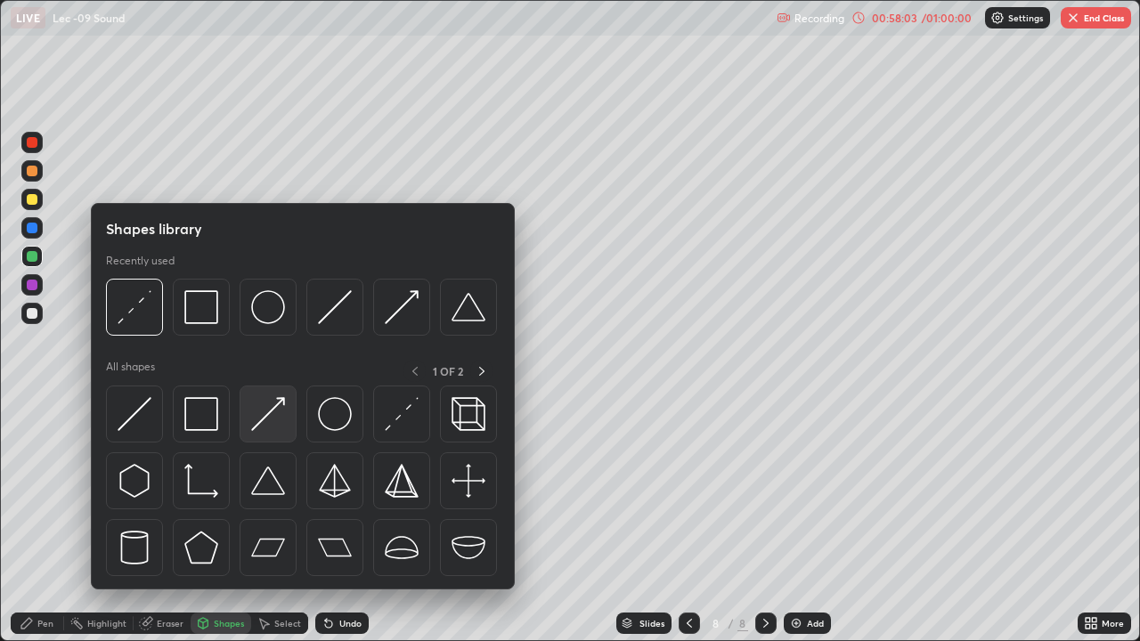
click at [272, 417] on img at bounding box center [268, 414] width 34 height 34
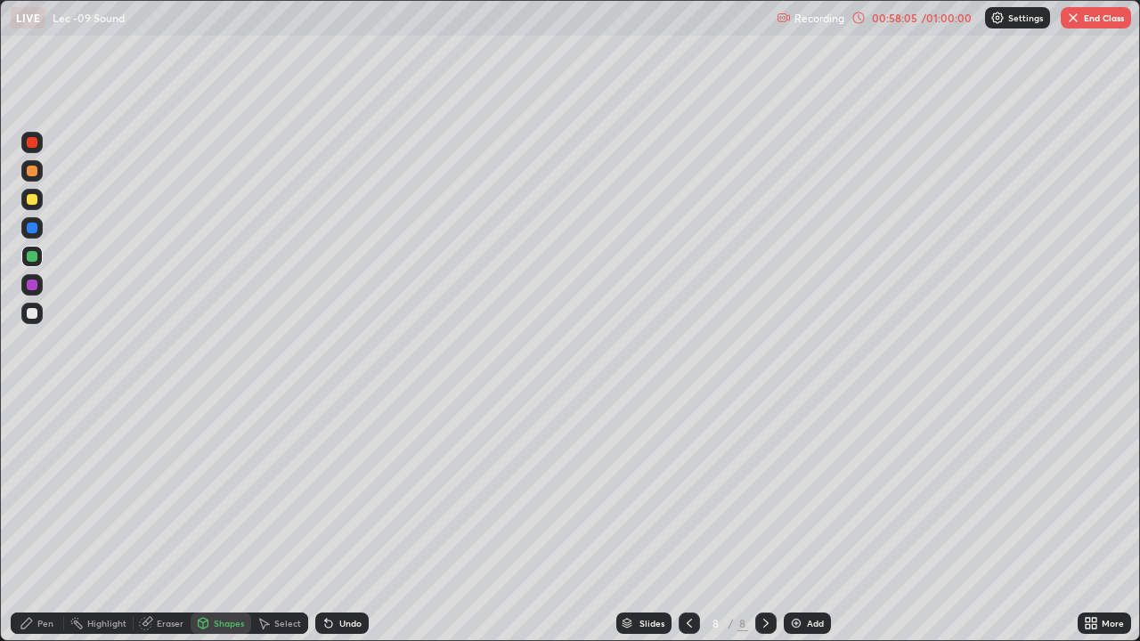
click at [34, 288] on div at bounding box center [32, 285] width 11 height 11
click at [157, 574] on div "Eraser" at bounding box center [170, 623] width 27 height 9
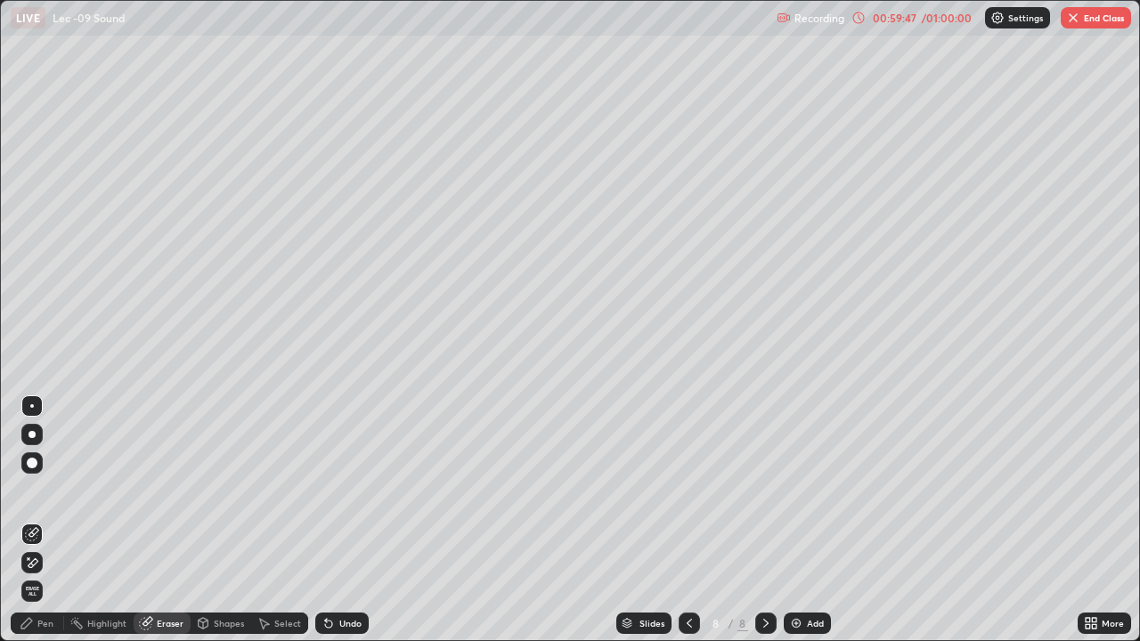
click at [32, 574] on icon at bounding box center [27, 623] width 14 height 14
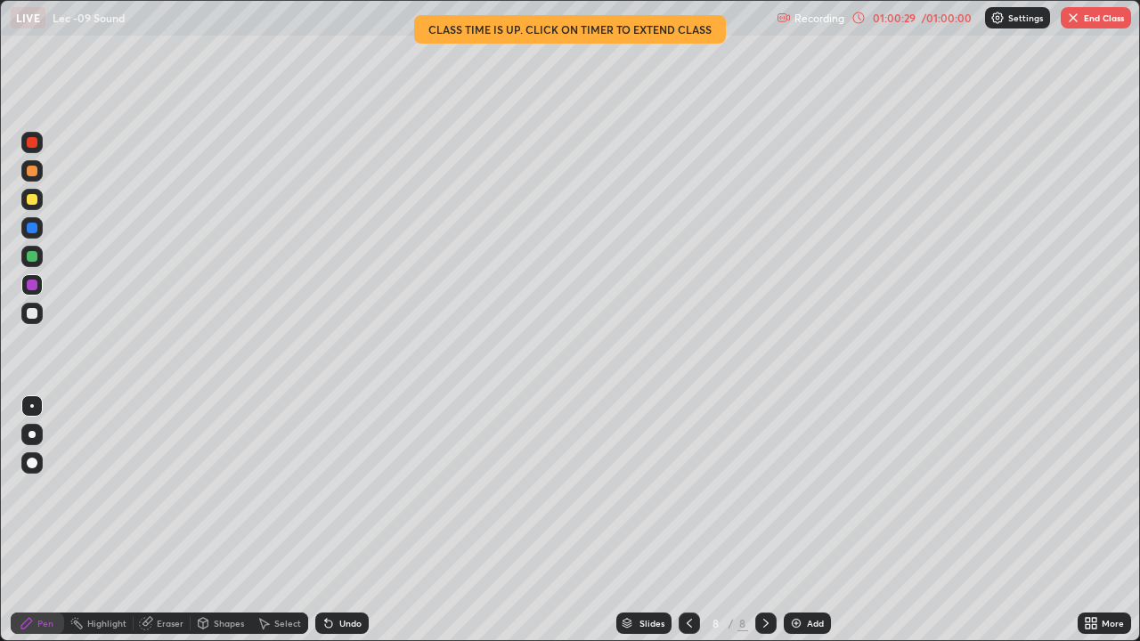
click at [1095, 17] on button "End Class" at bounding box center [1095, 17] width 70 height 21
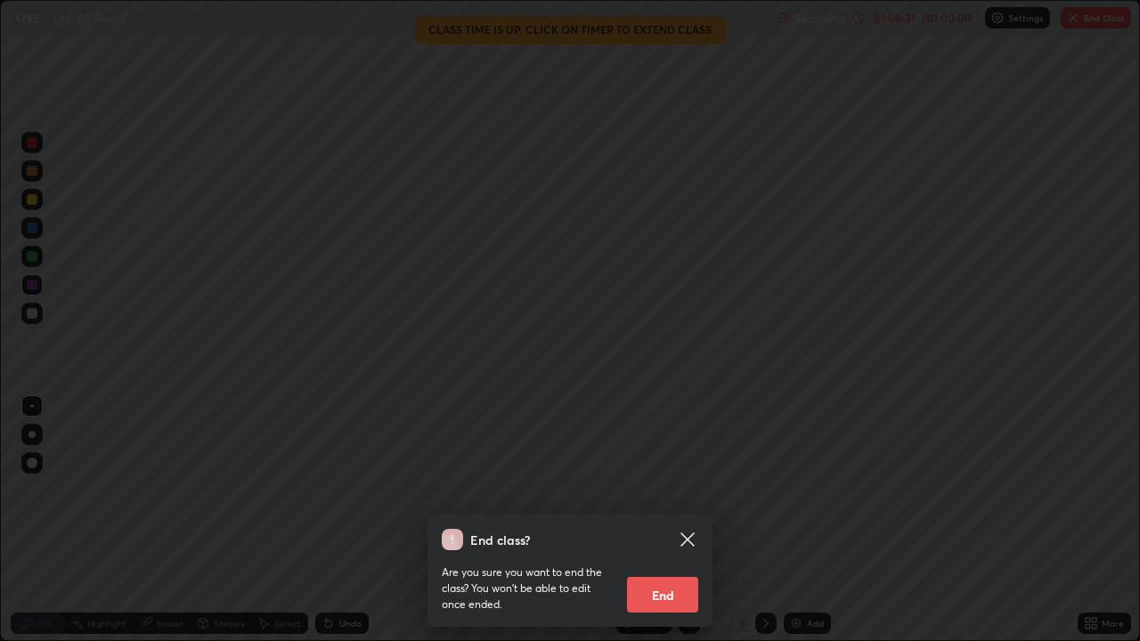
click at [671, 574] on button "End" at bounding box center [662, 595] width 71 height 36
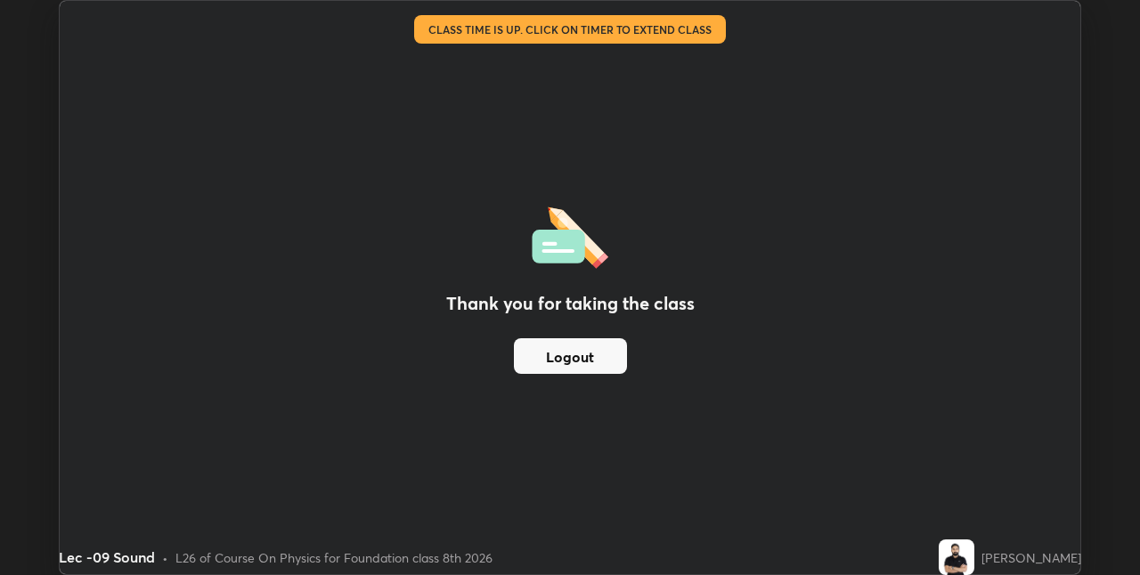
scroll to position [88455, 87891]
